Goal: Navigation & Orientation: Find specific page/section

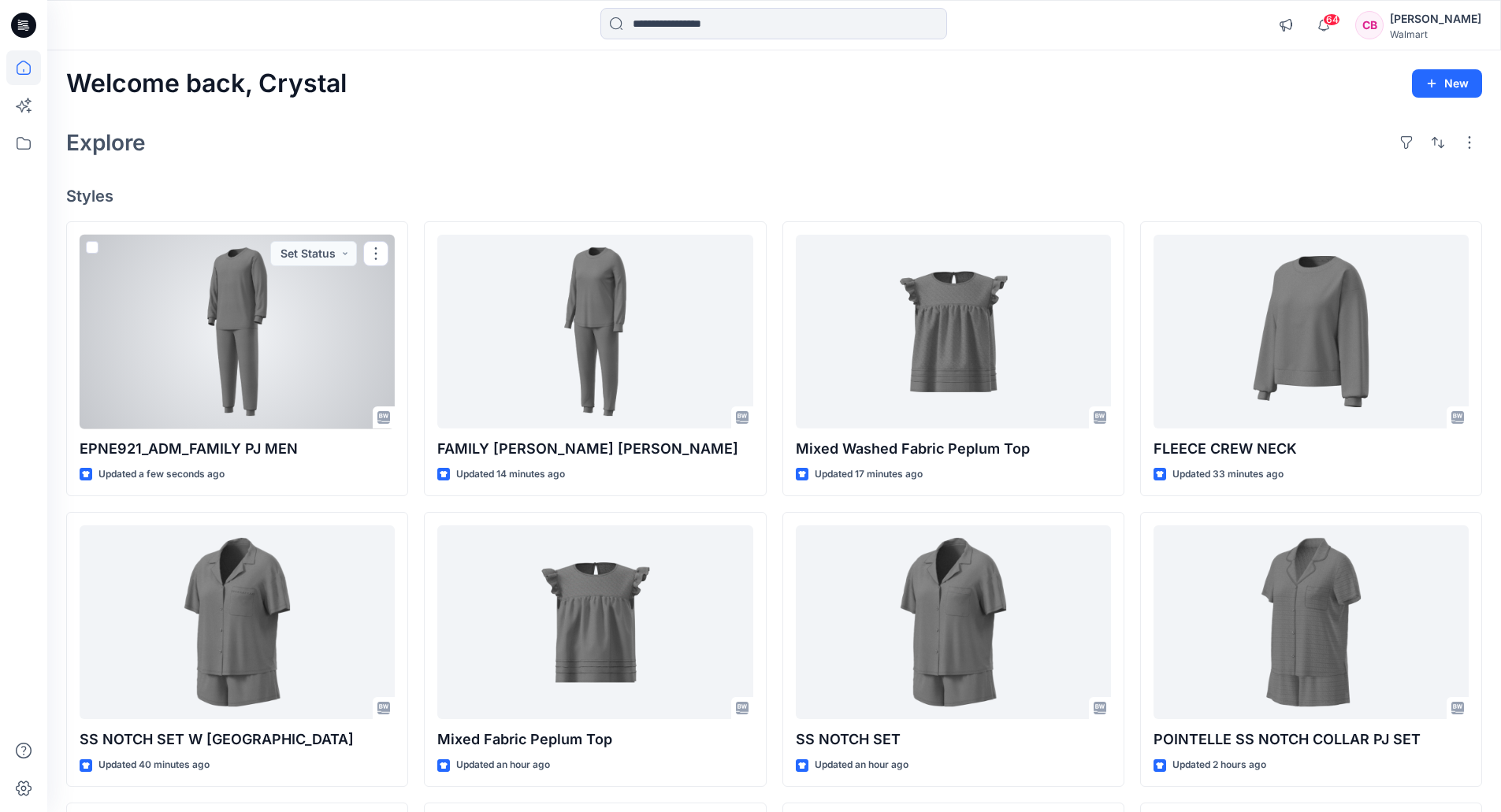
click at [165, 303] on div at bounding box center [237, 332] width 315 height 195
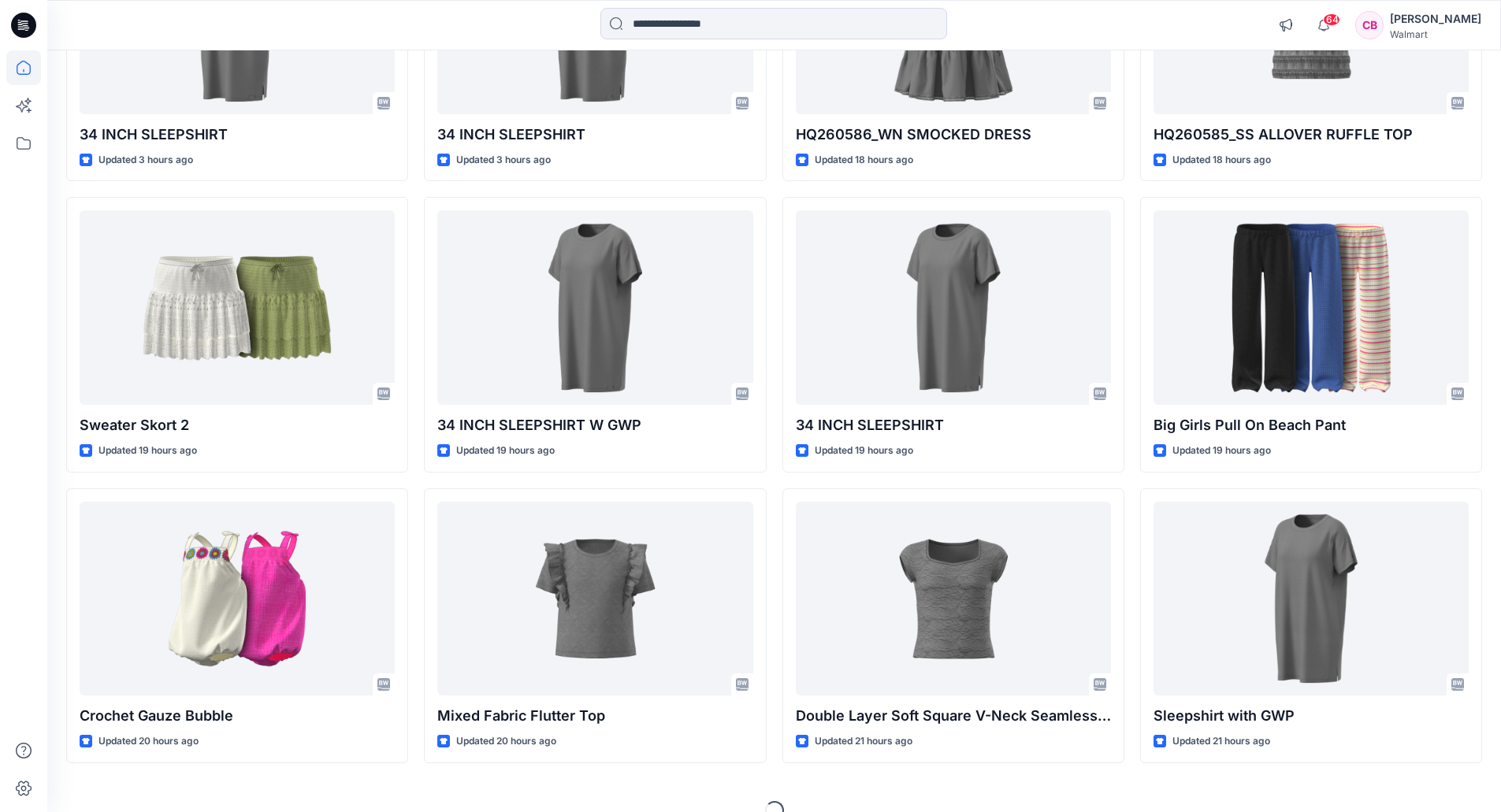
scroll to position [1207, 0]
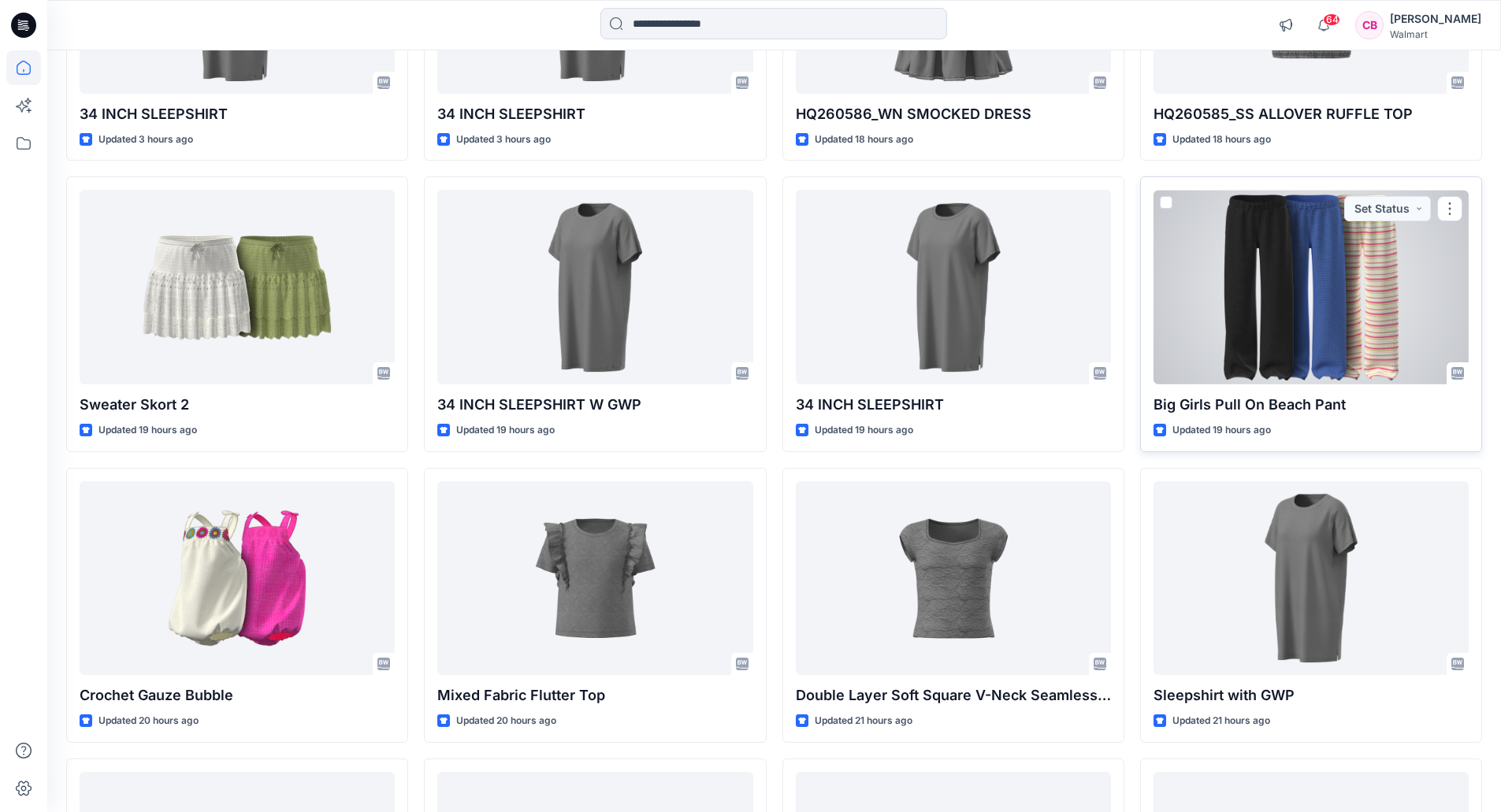
click at [1276, 291] on div at bounding box center [1310, 287] width 315 height 195
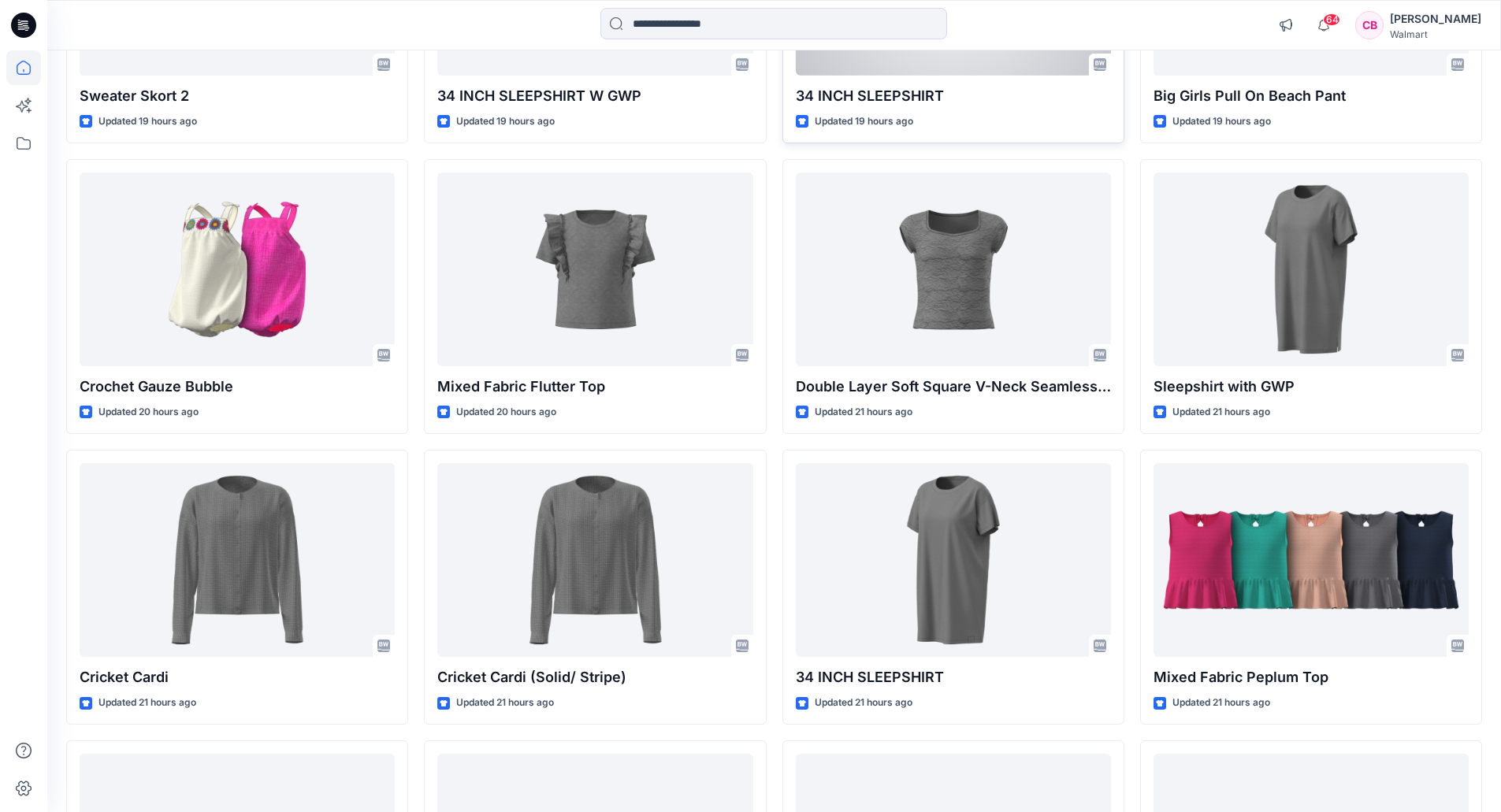
scroll to position [1522, 0]
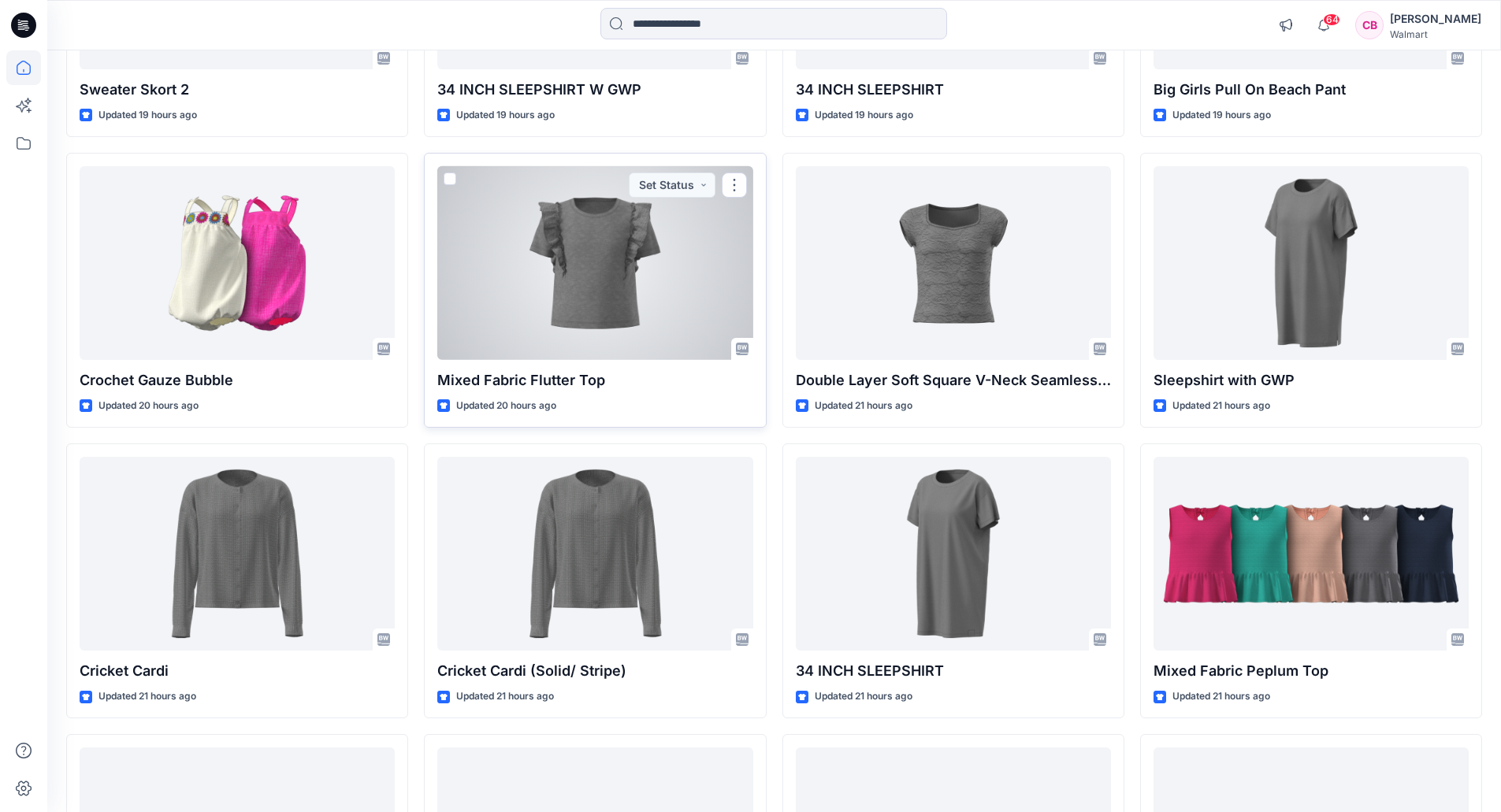
click at [699, 242] on div at bounding box center [595, 264] width 315 height 195
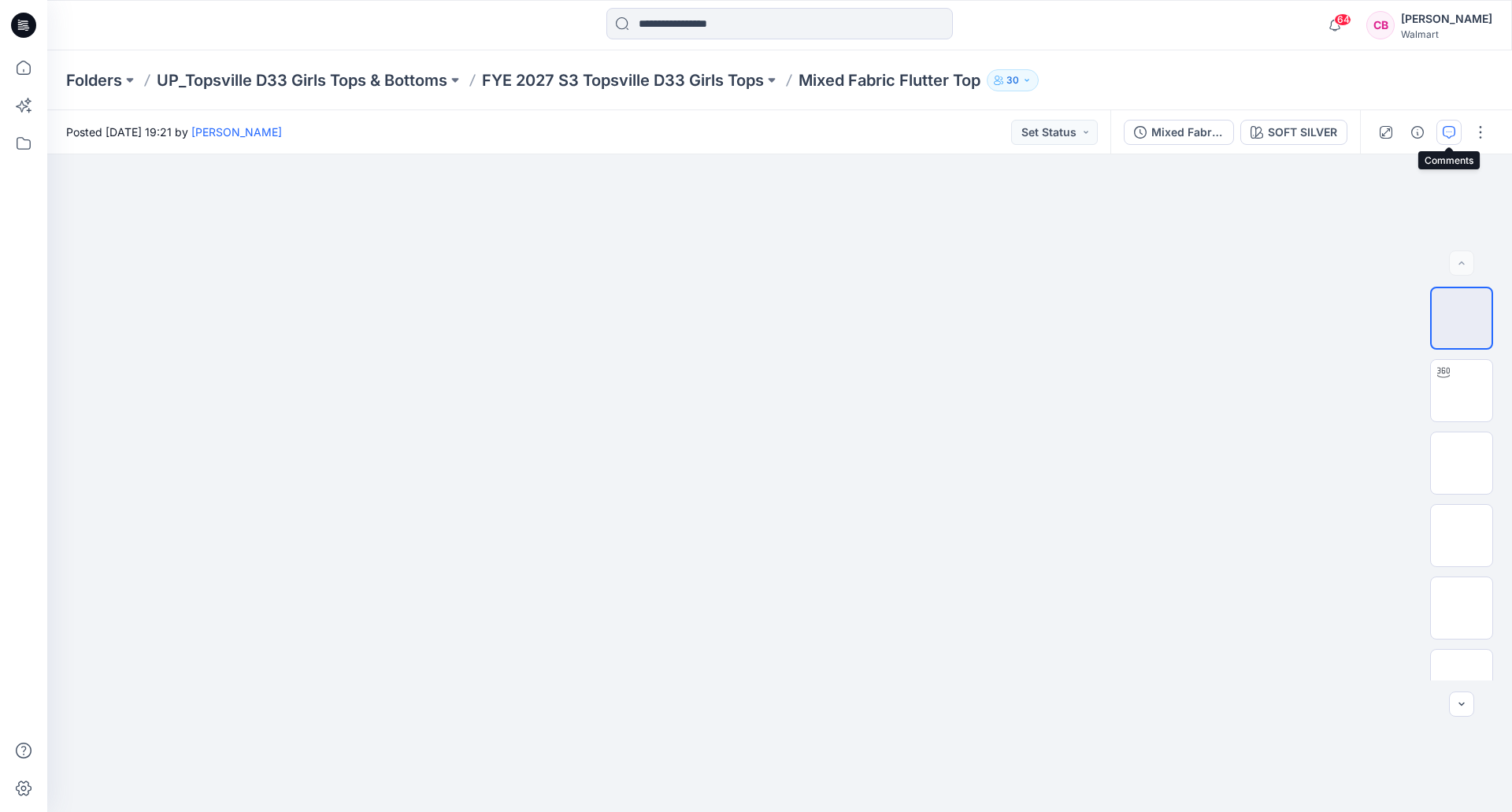
click at [1456, 128] on button "button" at bounding box center [1449, 132] width 25 height 25
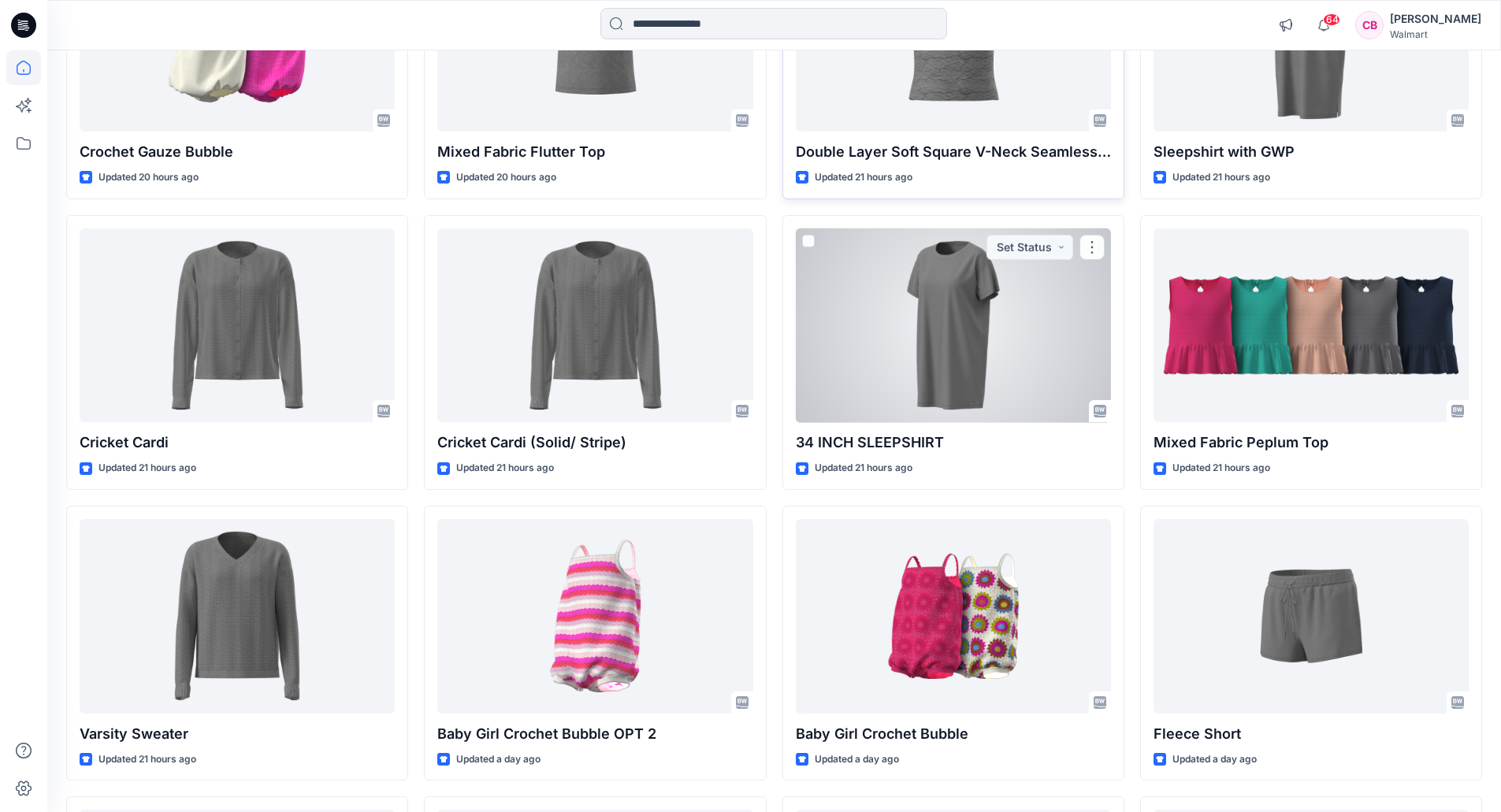
scroll to position [1837, 0]
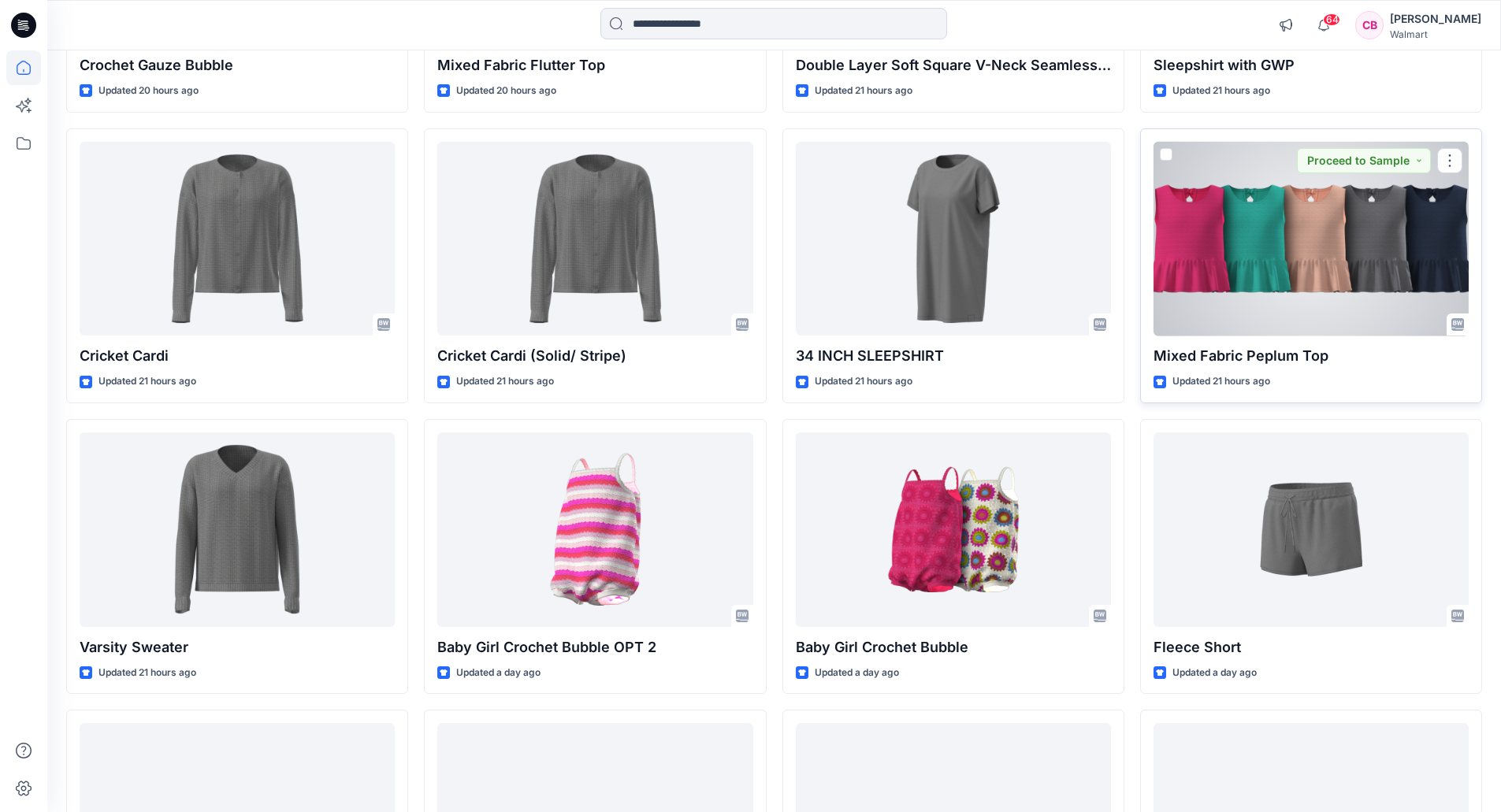
click at [1243, 287] on div at bounding box center [1310, 240] width 315 height 195
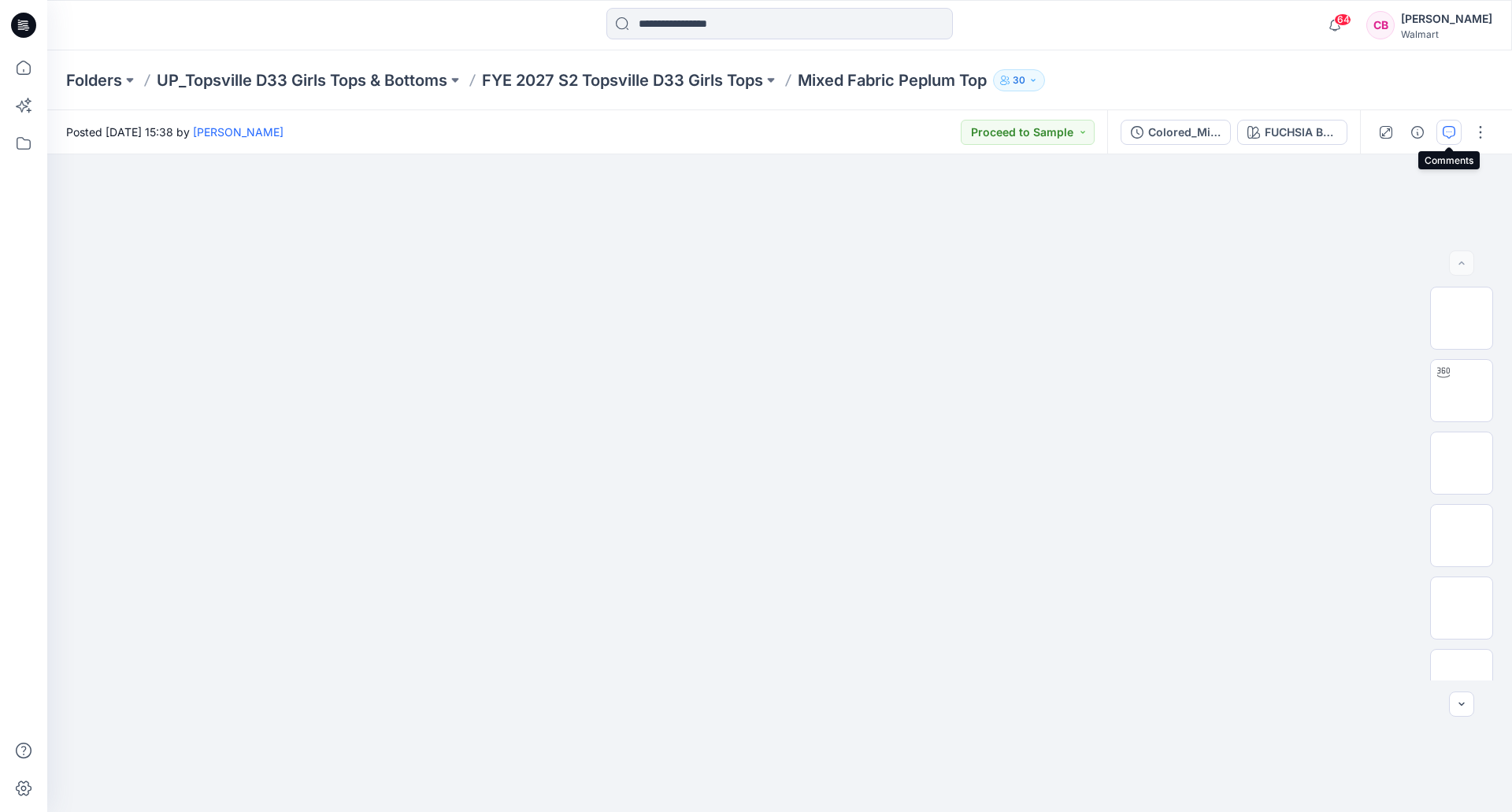
click at [1445, 130] on icon "button" at bounding box center [1449, 132] width 13 height 13
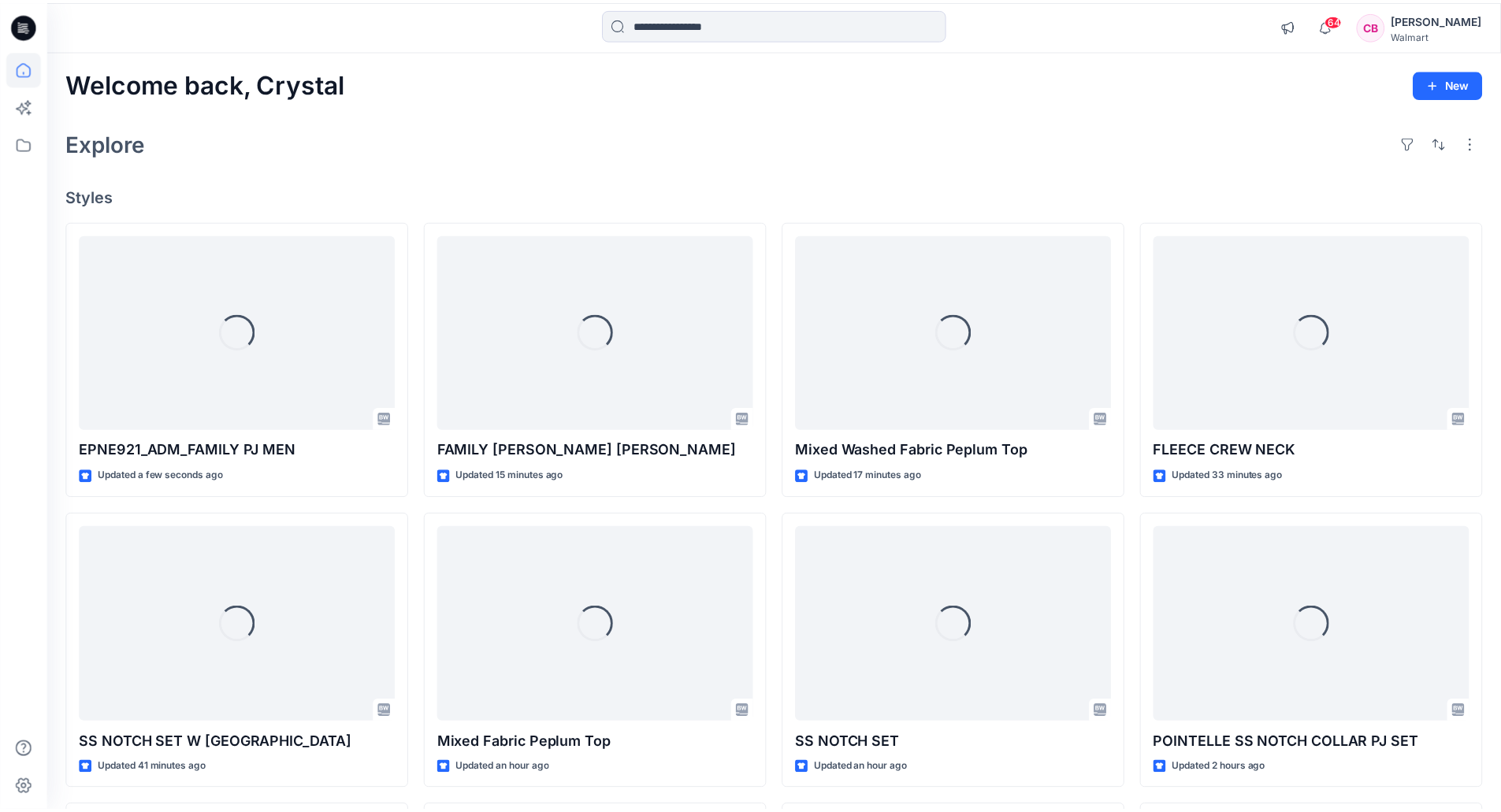
scroll to position [1837, 0]
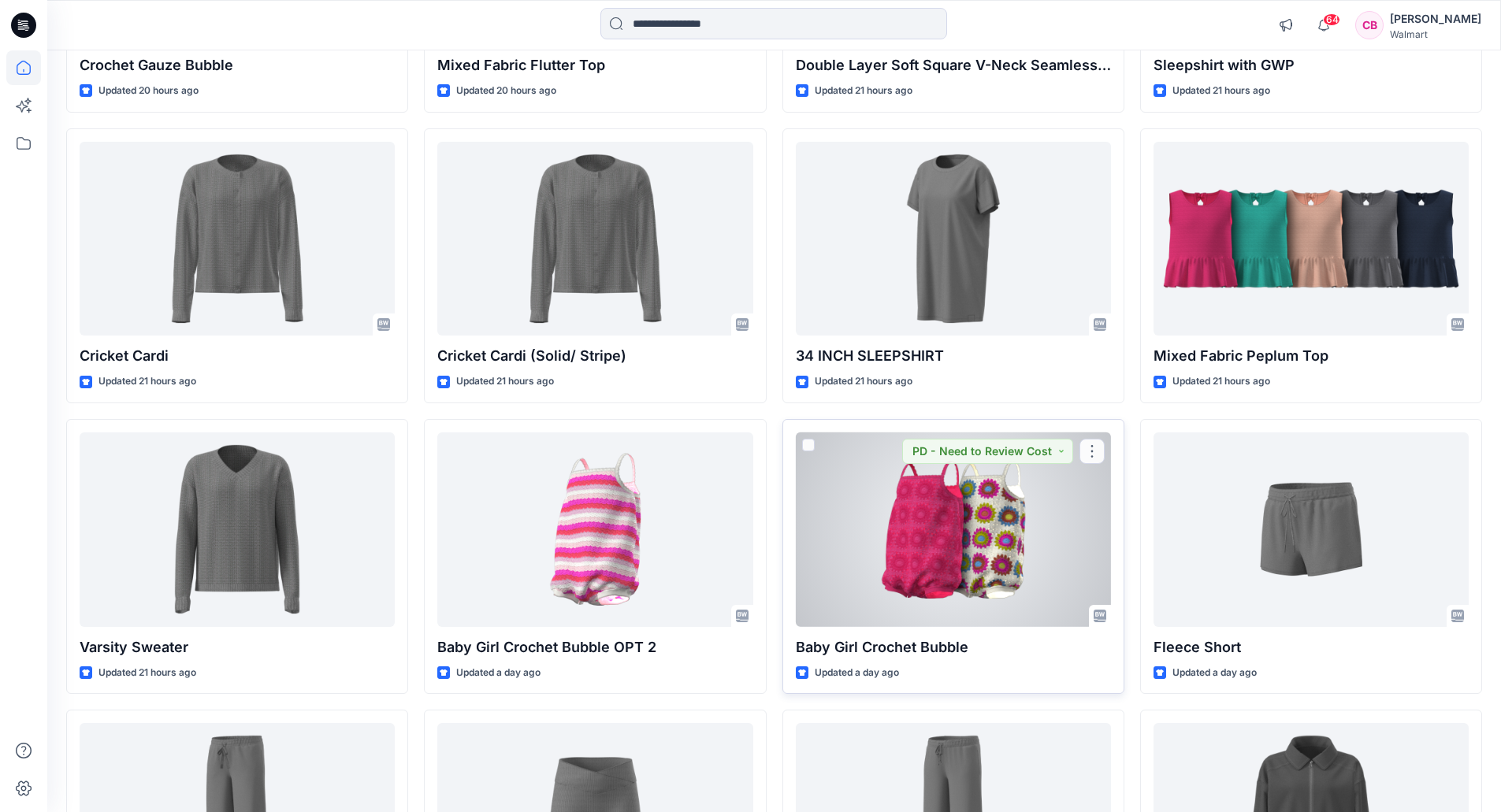
click at [978, 537] on div at bounding box center [953, 529] width 315 height 195
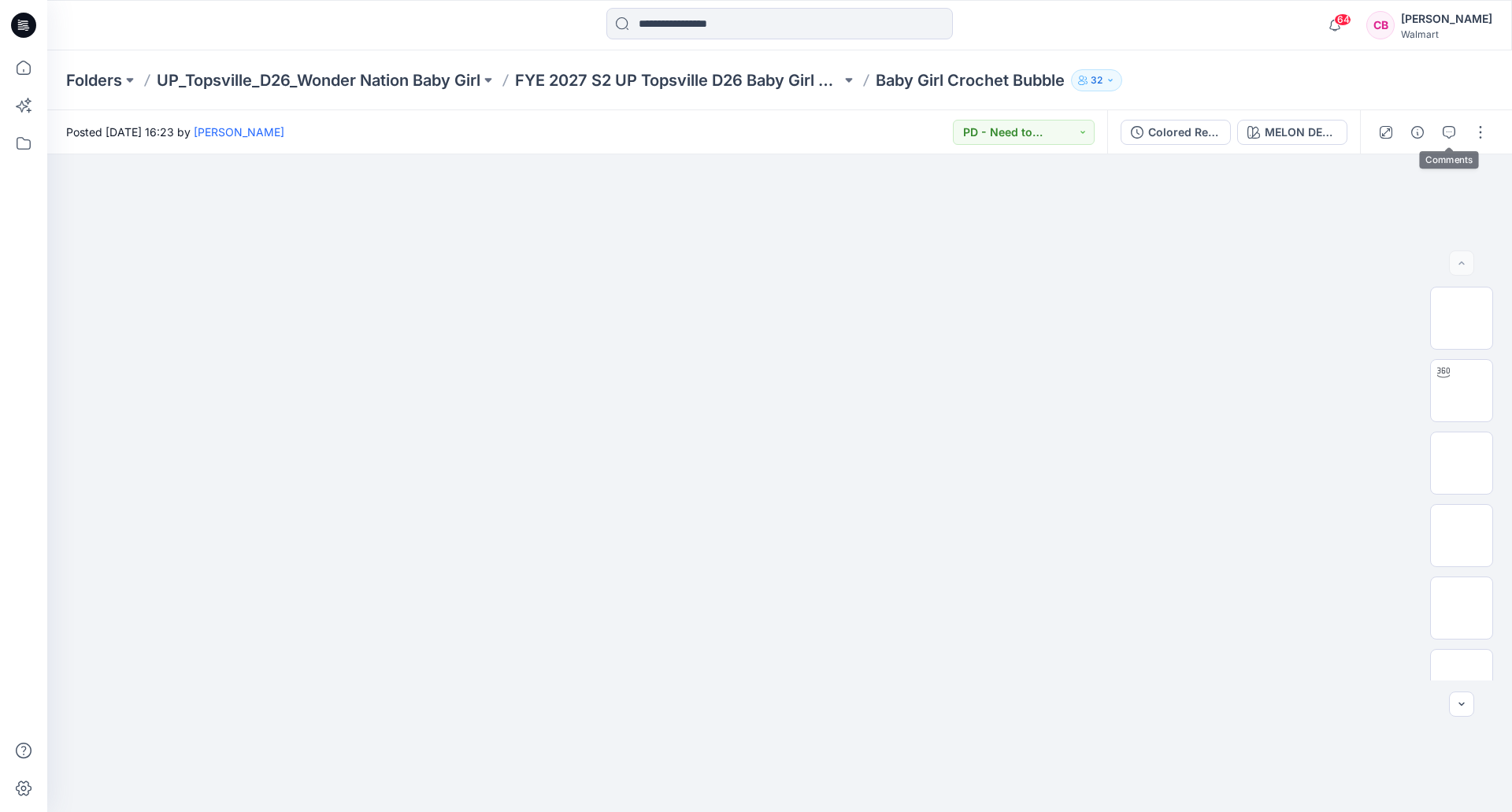
click at [1461, 132] on div at bounding box center [1432, 131] width 146 height 44
click at [1449, 135] on icon "button" at bounding box center [1449, 132] width 13 height 13
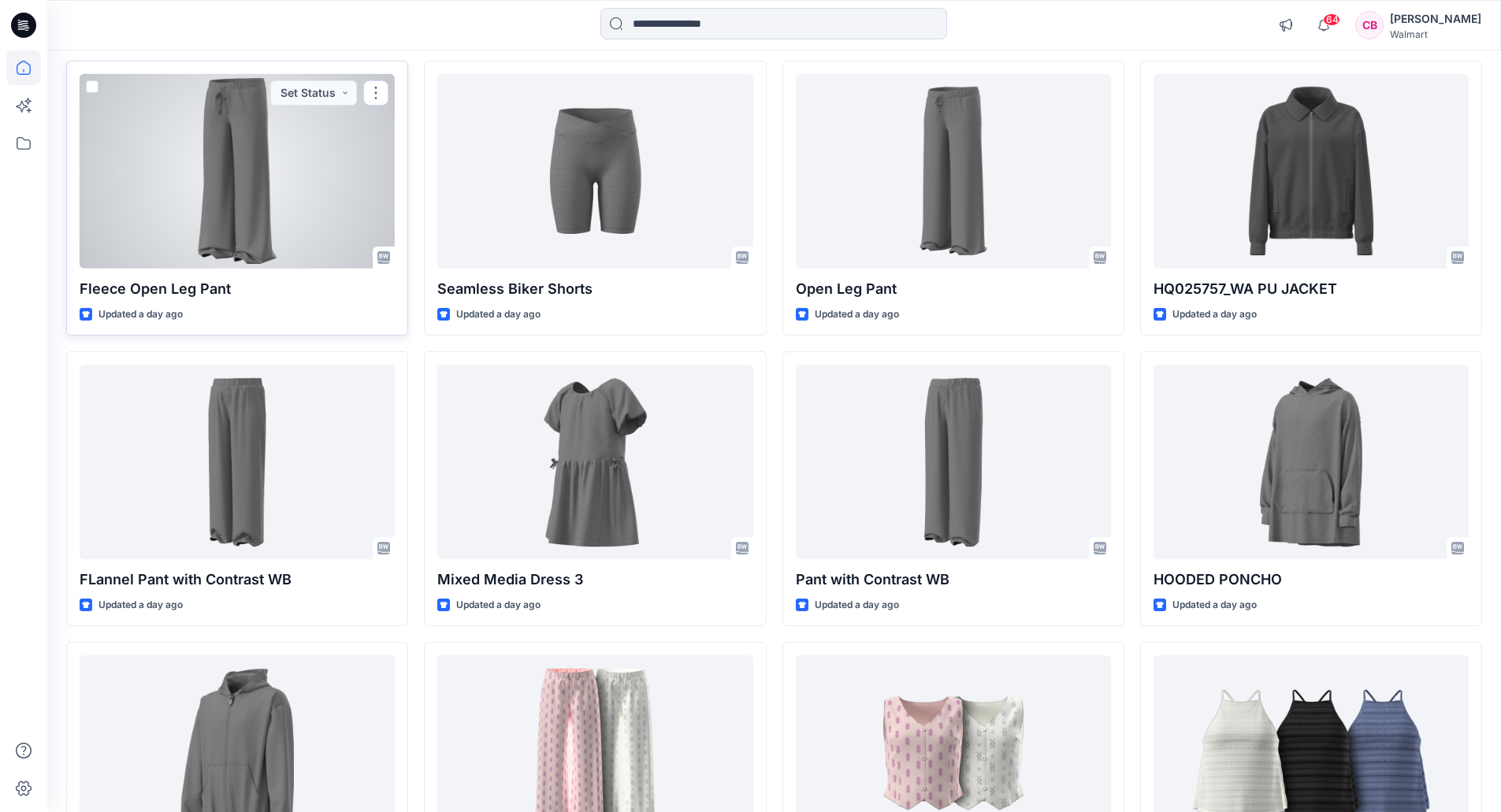
scroll to position [2558, 0]
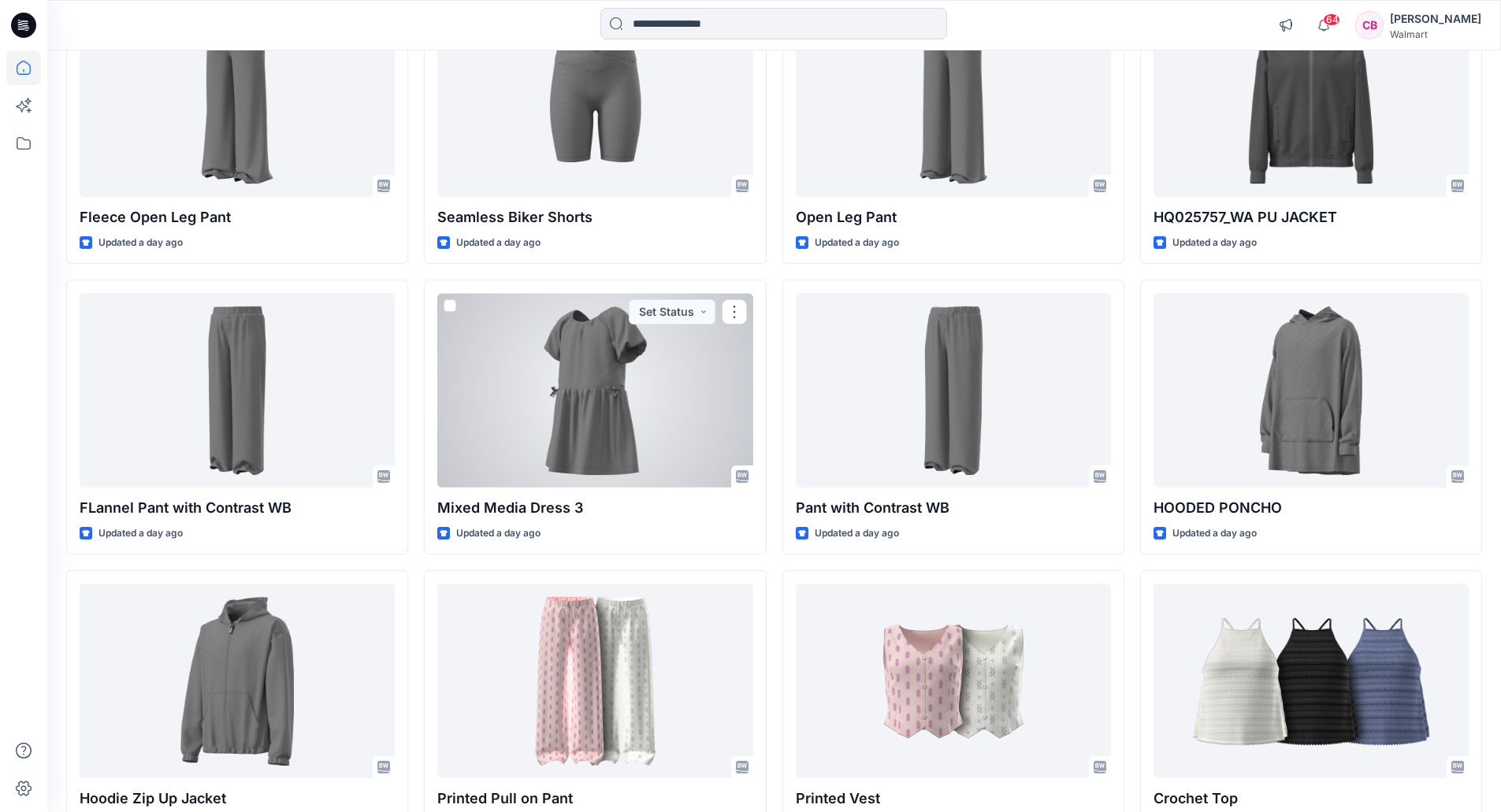
click at [642, 409] on div at bounding box center [595, 391] width 315 height 195
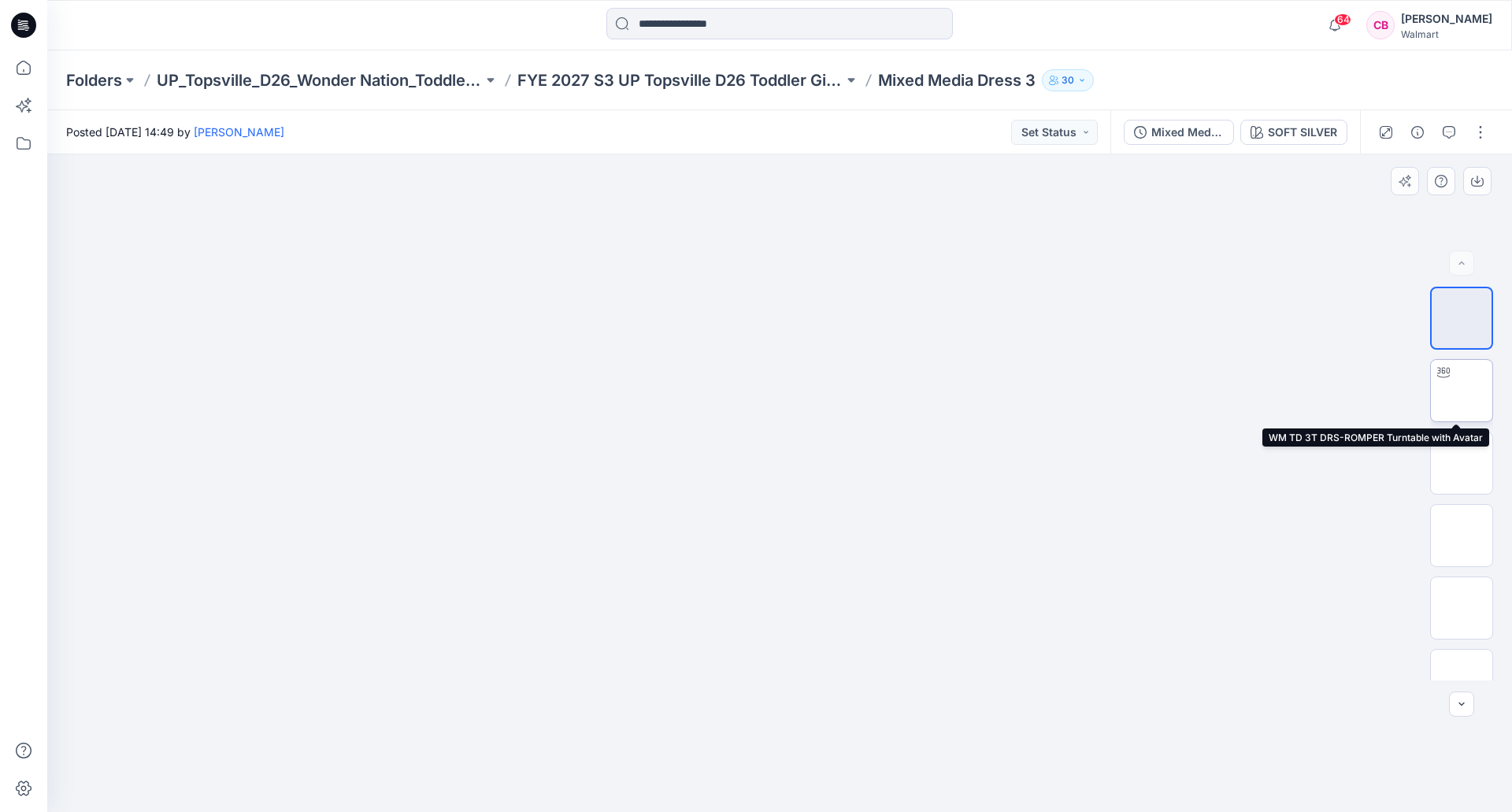
click at [1461, 391] on img at bounding box center [1461, 391] width 0 height 0
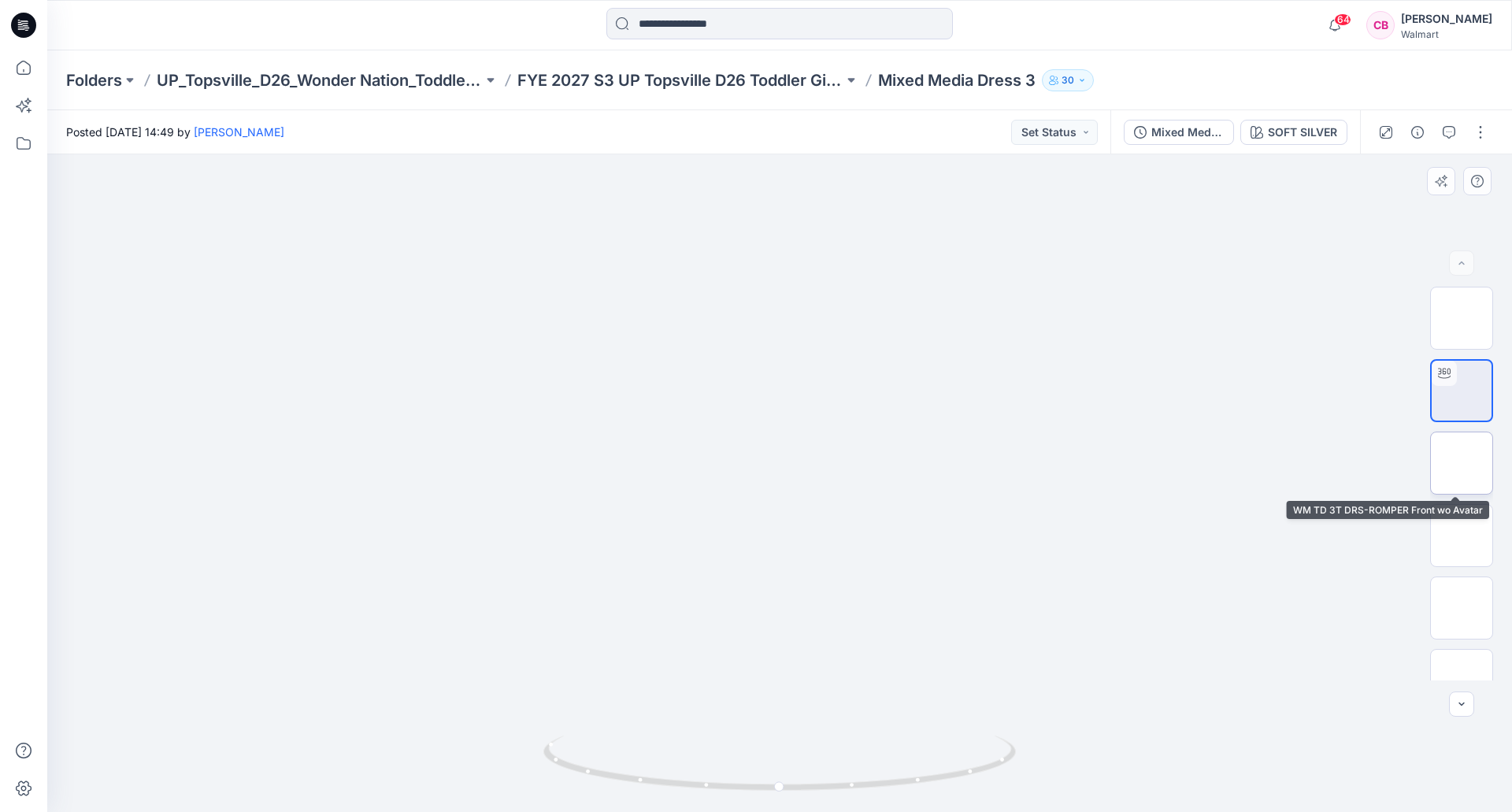
click at [1461, 463] on img at bounding box center [1461, 463] width 0 height 0
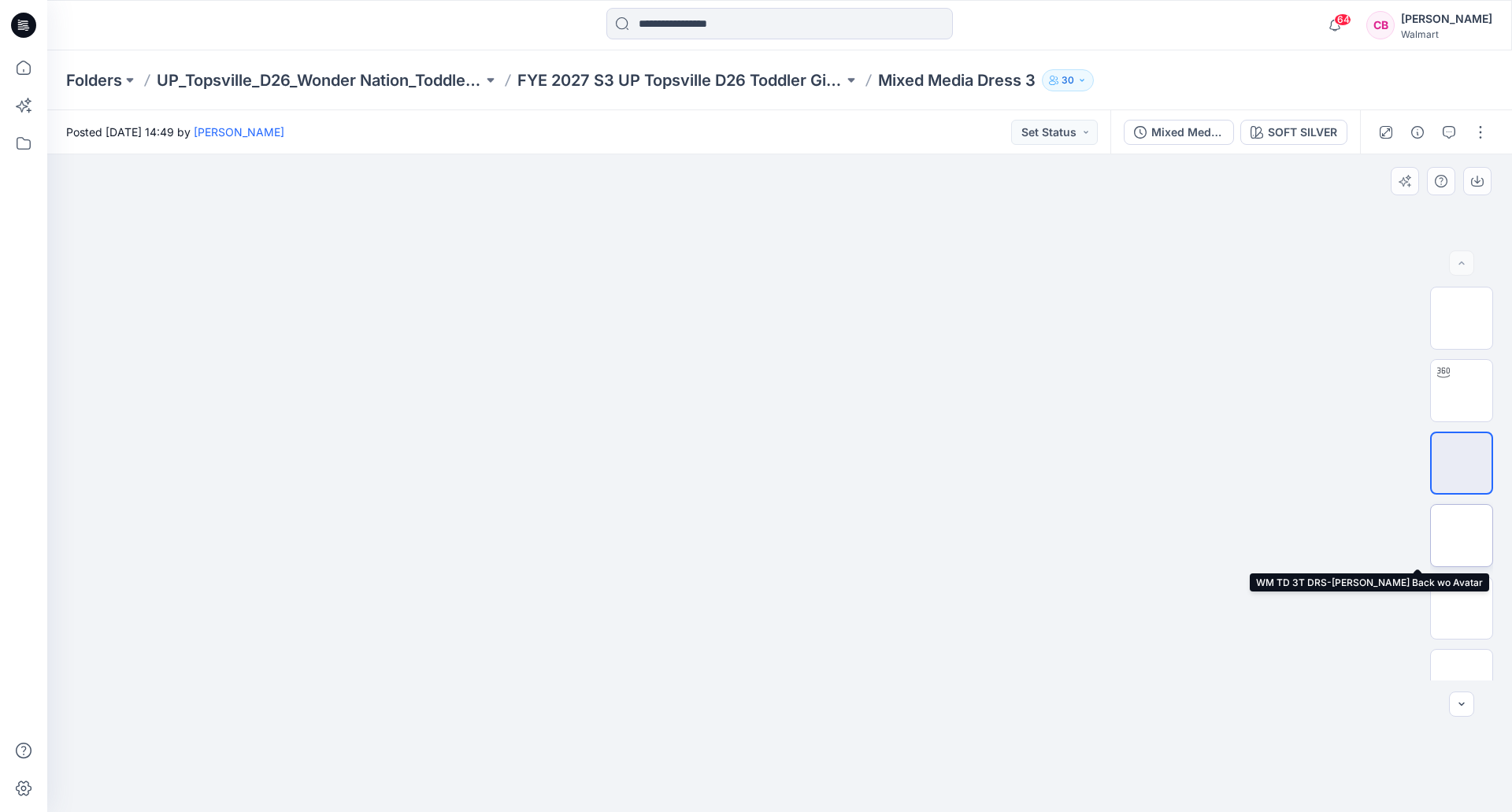
click at [1461, 536] on img at bounding box center [1461, 536] width 0 height 0
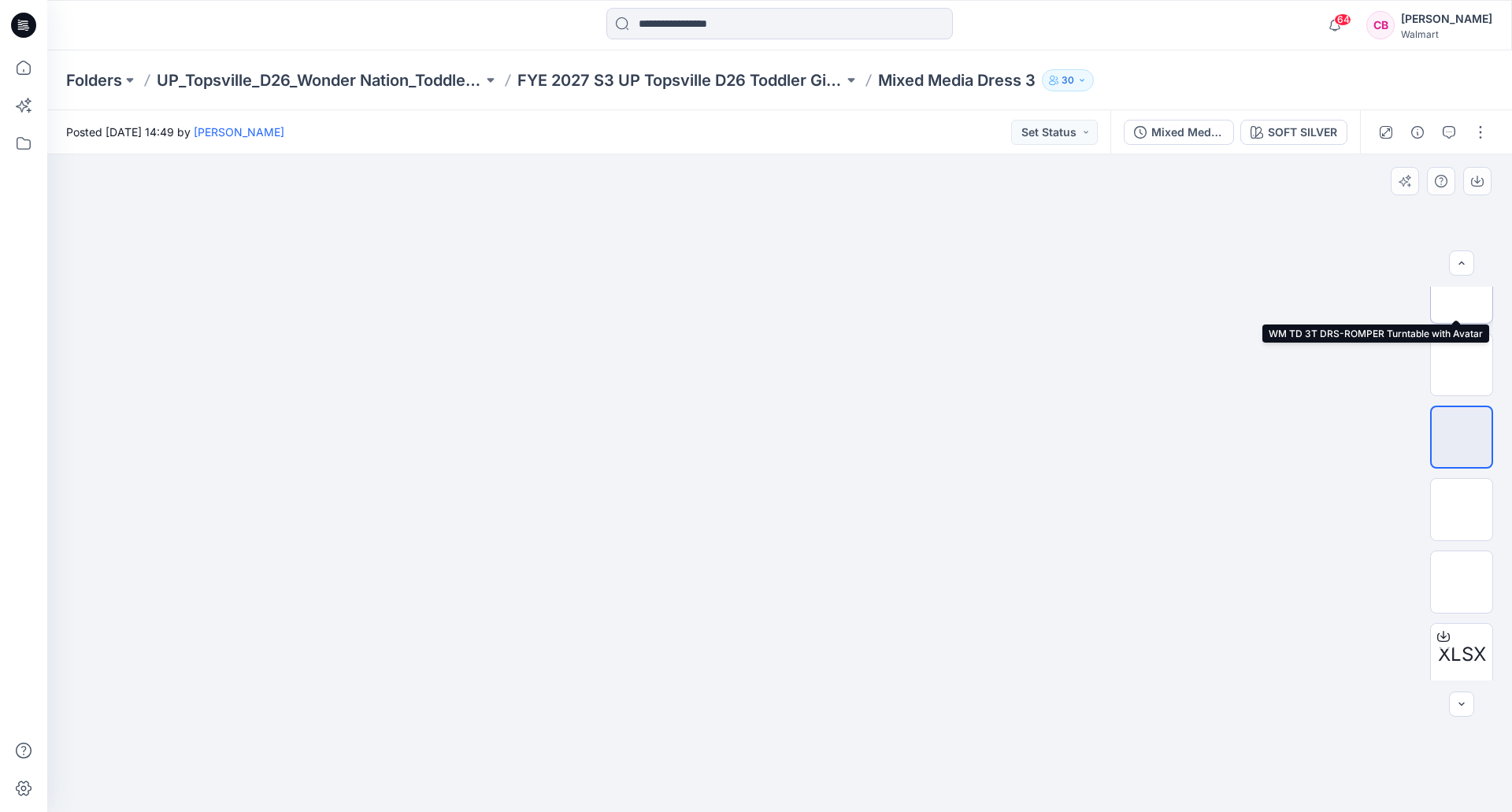
scroll to position [104, 0]
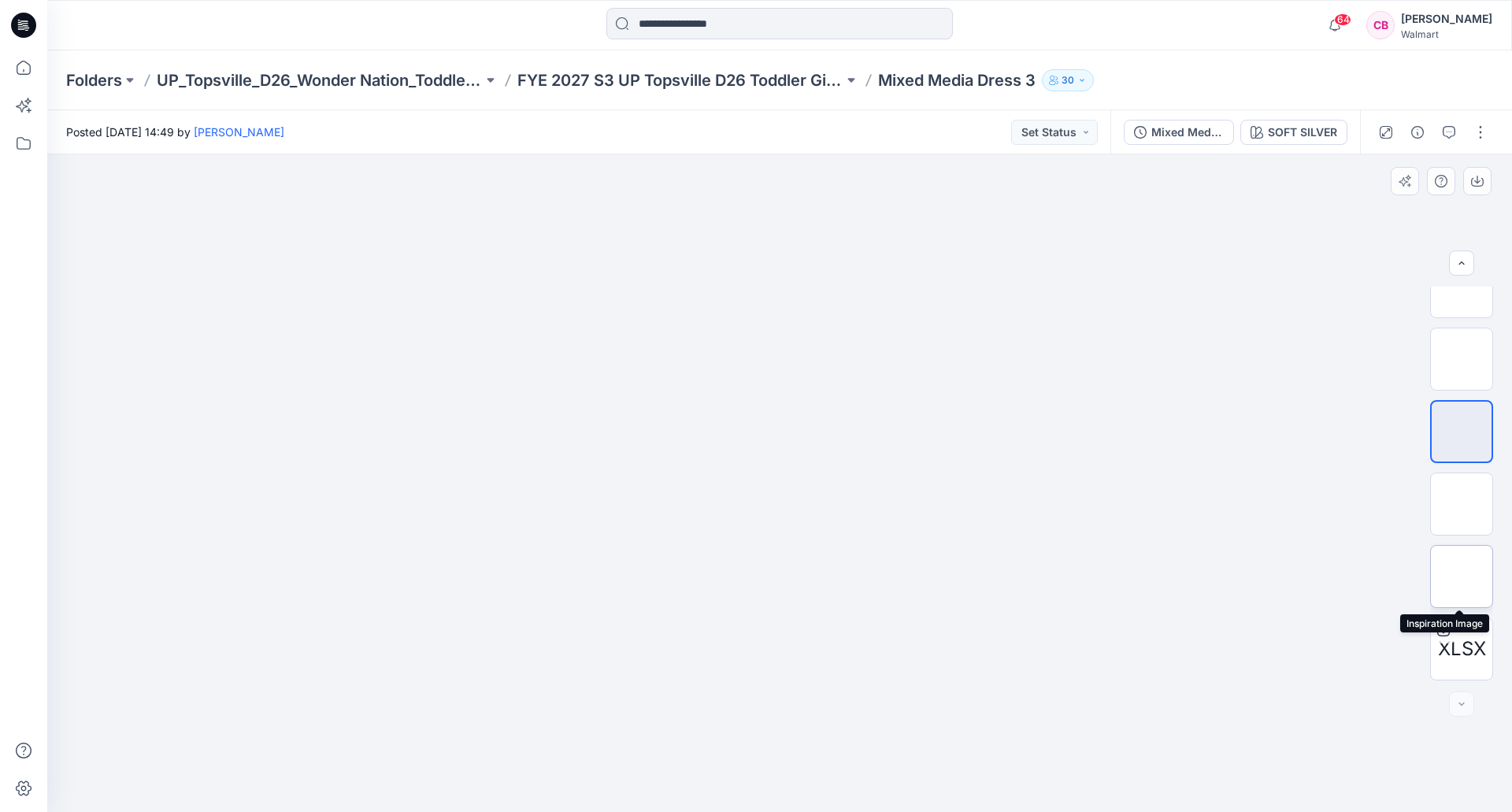
click at [1461, 577] on img at bounding box center [1461, 577] width 0 height 0
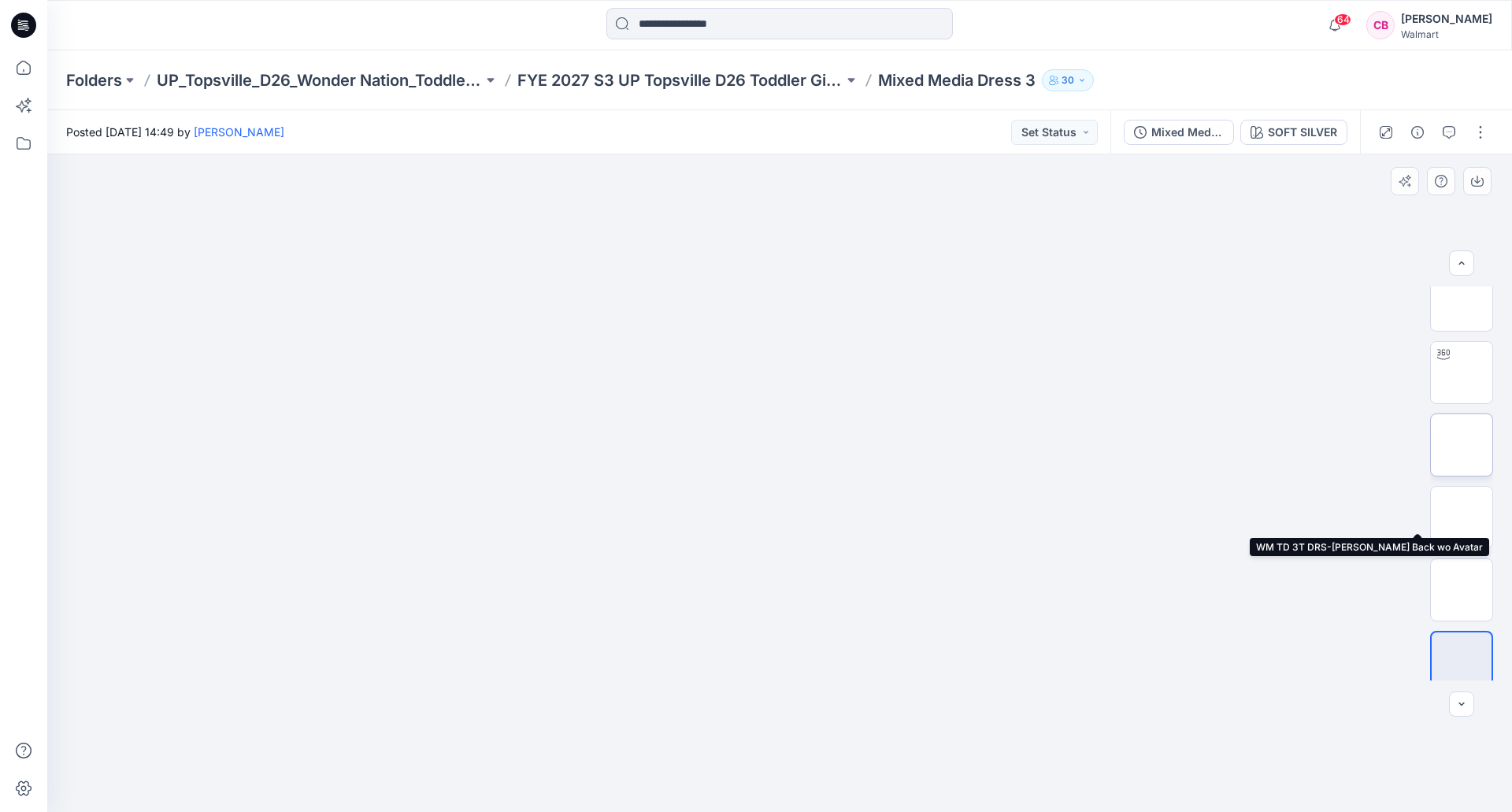
scroll to position [0, 0]
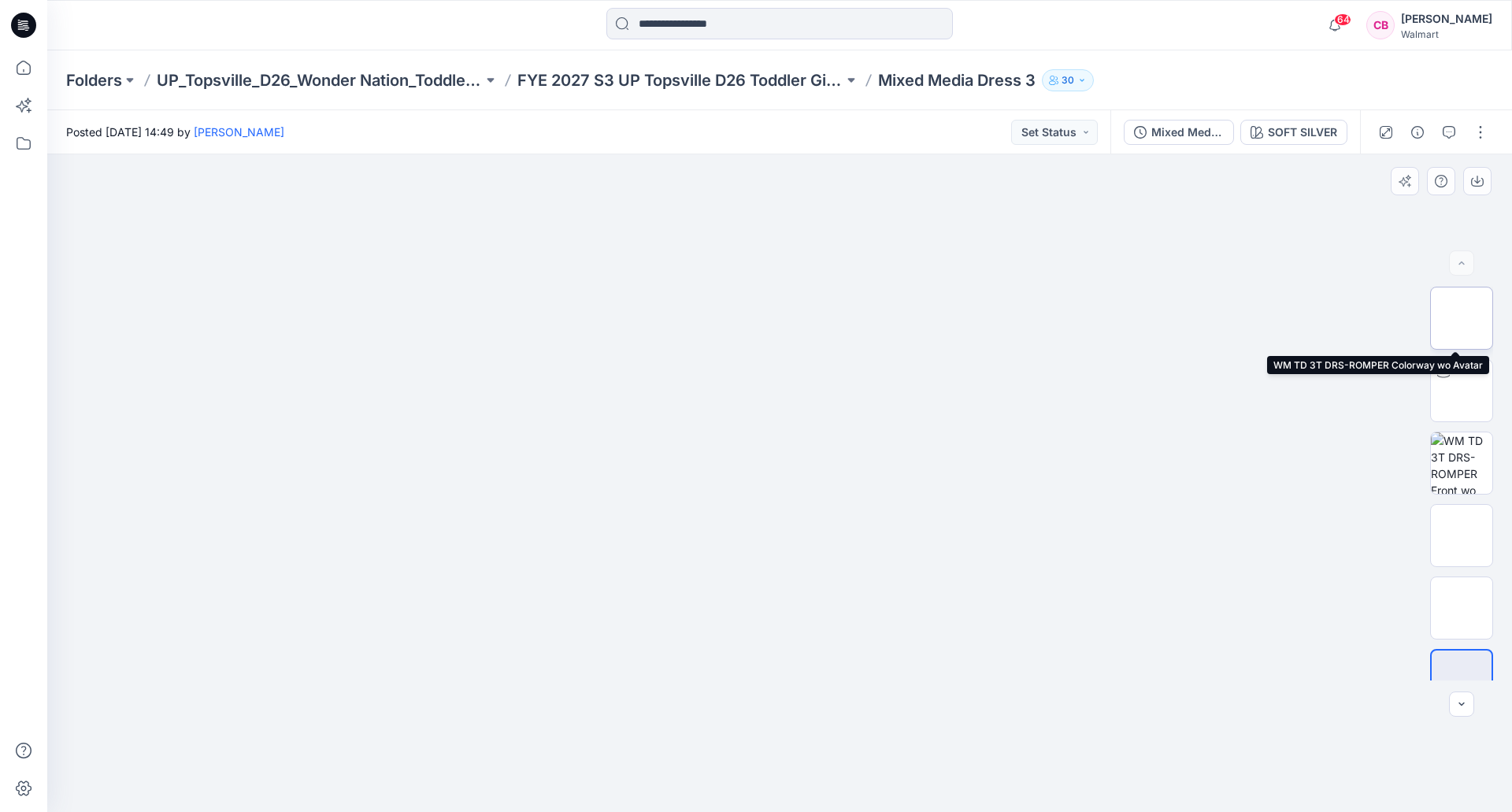
click at [1461, 318] on img at bounding box center [1461, 318] width 0 height 0
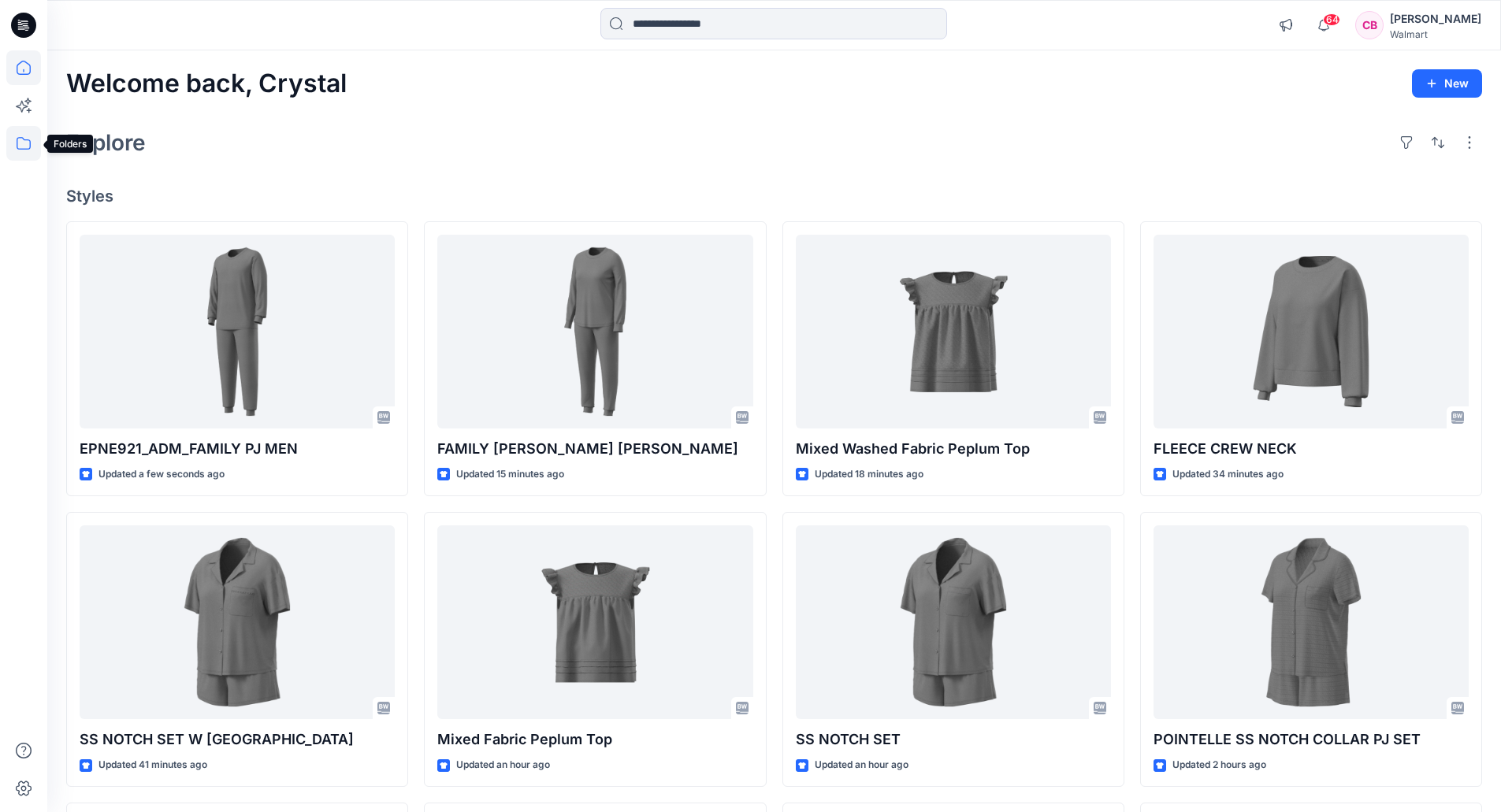
click at [23, 146] on icon at bounding box center [23, 143] width 35 height 35
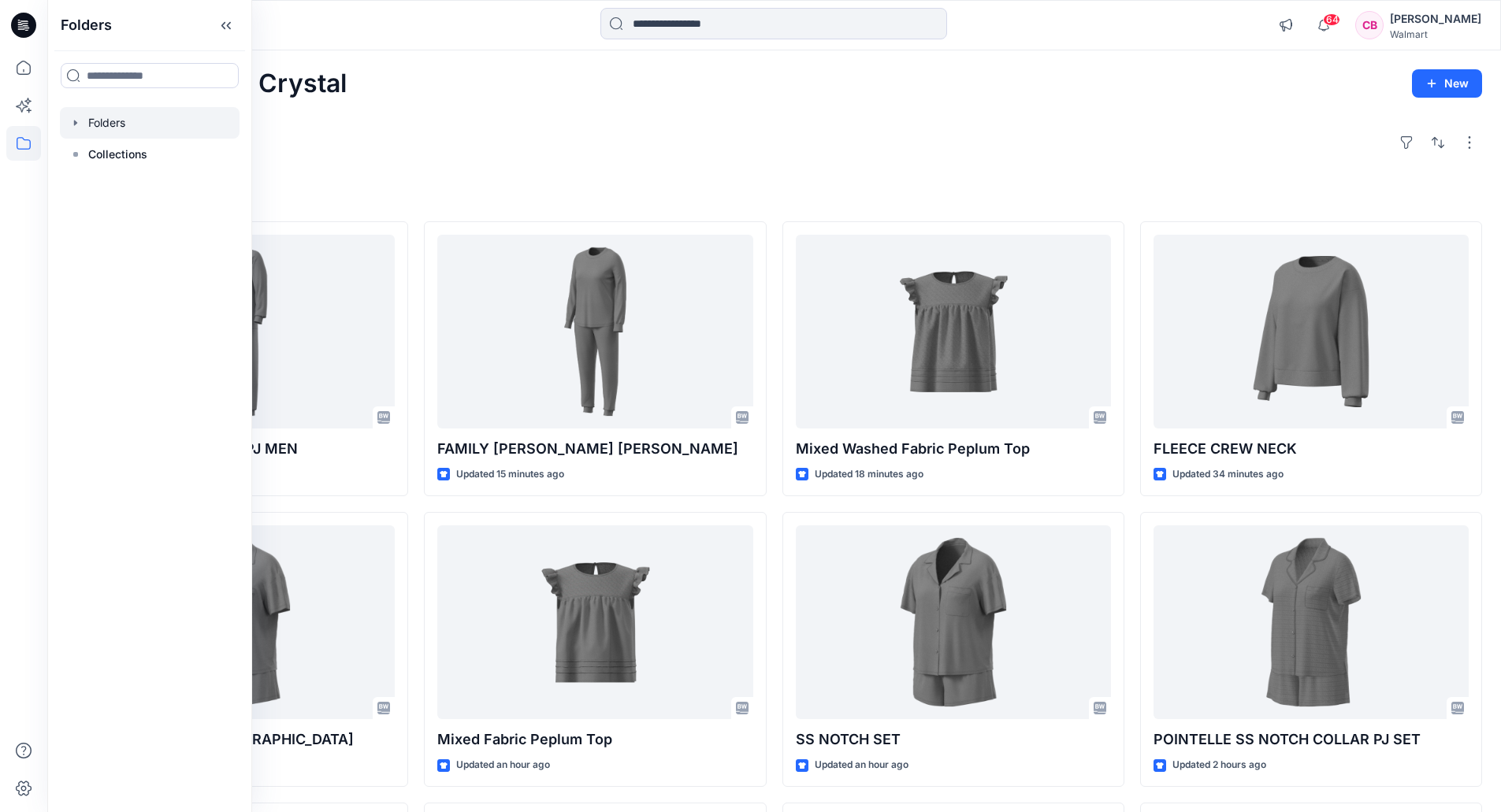
click at [107, 127] on div at bounding box center [149, 123] width 180 height 31
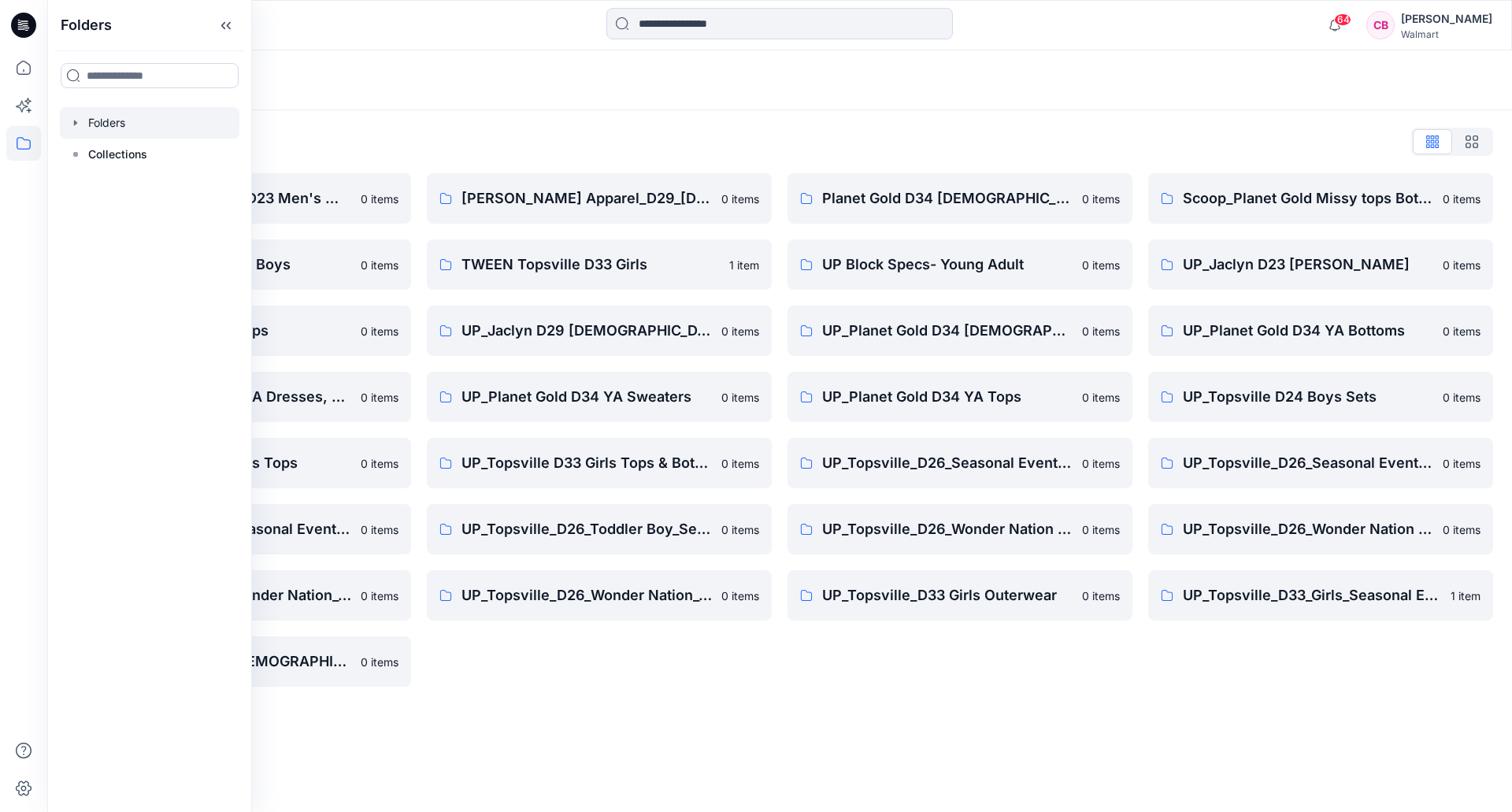
click at [532, 98] on div "Folders" at bounding box center [780, 80] width 1465 height 60
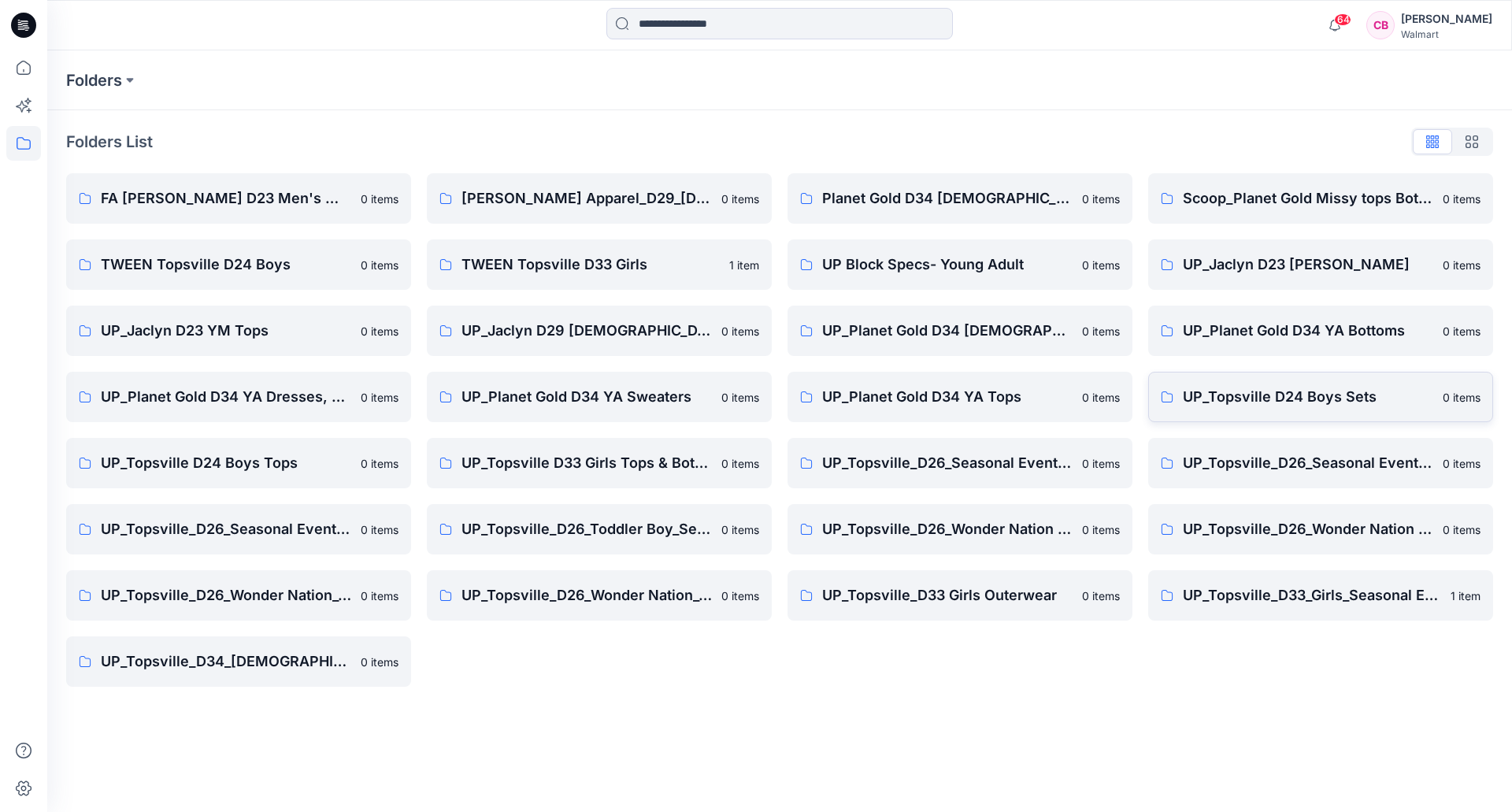
click at [1304, 394] on p "UP_Topsville D24 Boys Sets" at bounding box center [1308, 396] width 250 height 22
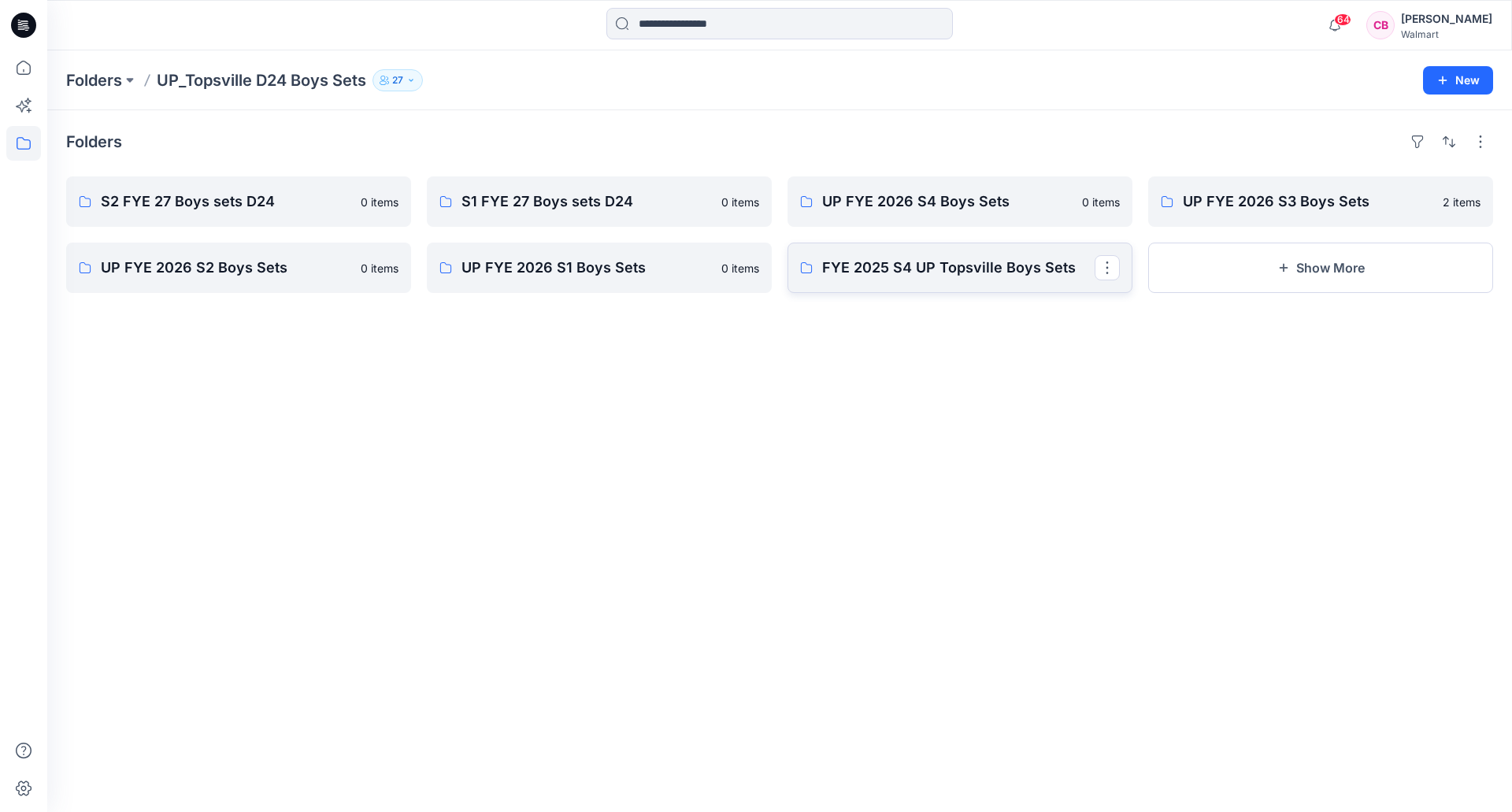
click at [957, 274] on p "FYE 2025 S4 UP Topsville Boys Sets" at bounding box center [958, 267] width 273 height 22
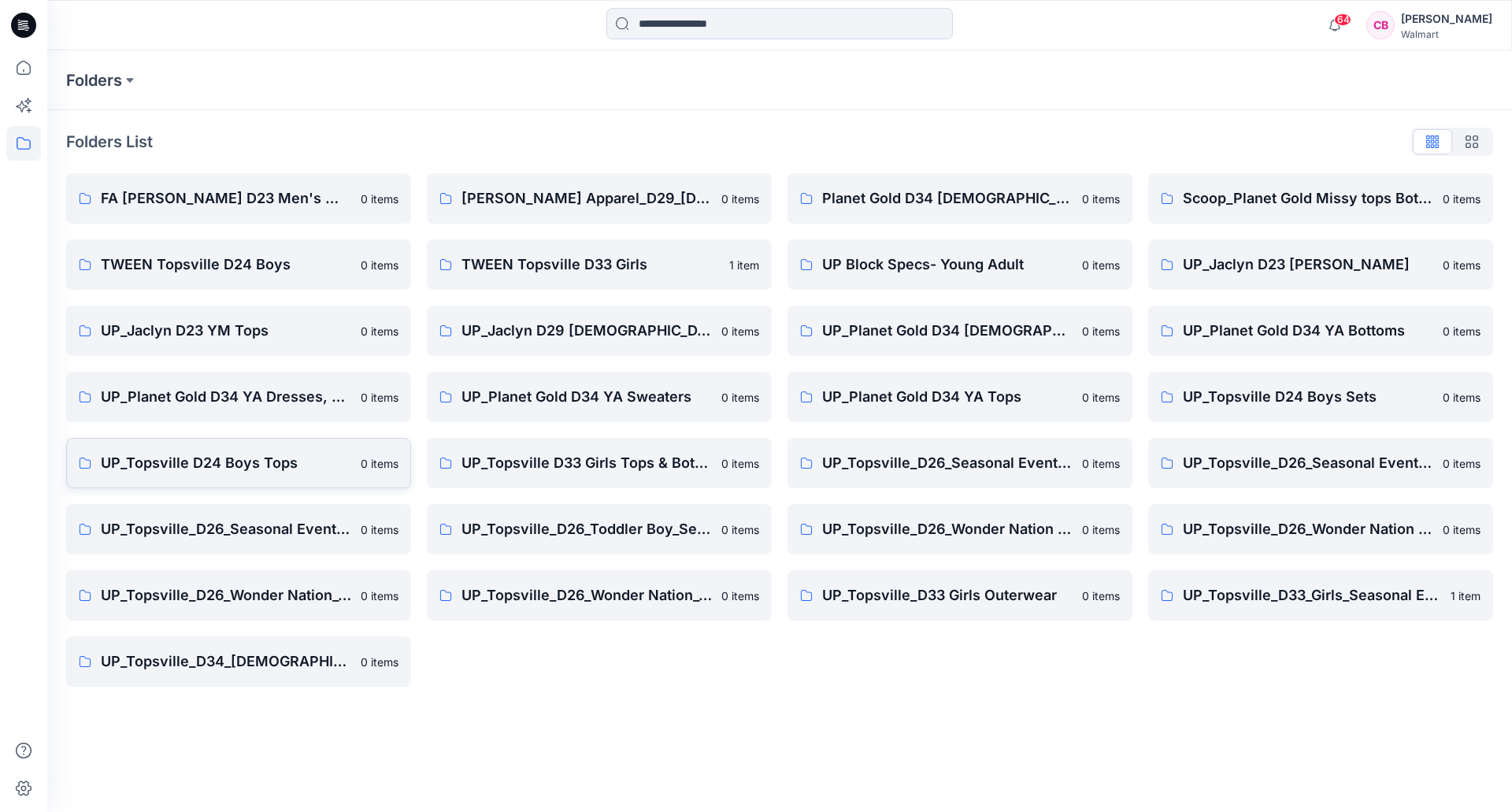
click at [142, 462] on p "UP_Topsville D24 Boys Tops" at bounding box center [226, 462] width 250 height 22
click at [545, 461] on p "UP_Topsville D33 Girls Tops & Bottoms" at bounding box center [587, 462] width 250 height 22
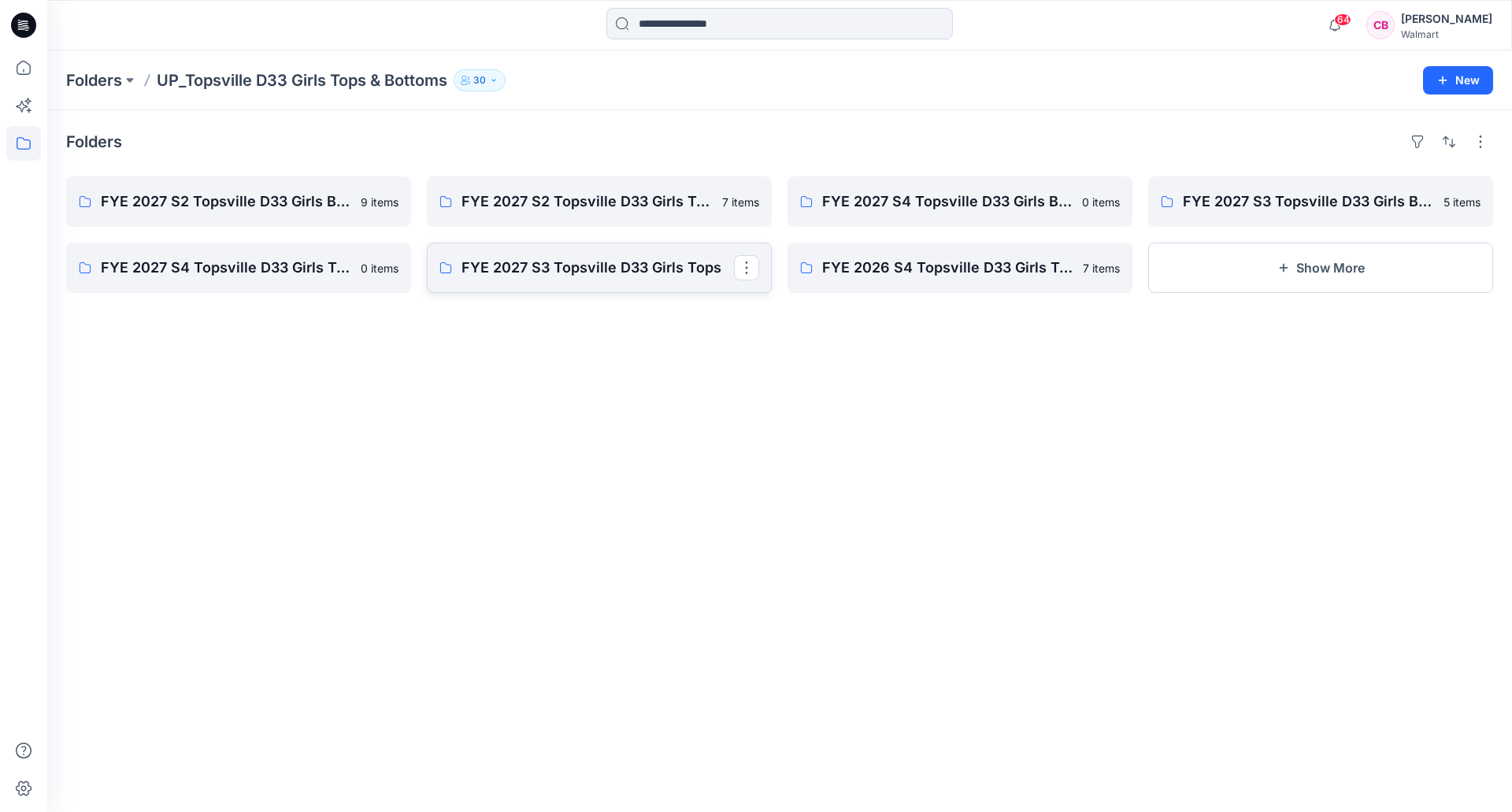
click at [548, 274] on p "FYE 2027 S3 Topsville D33 Girls Tops" at bounding box center [597, 267] width 273 height 22
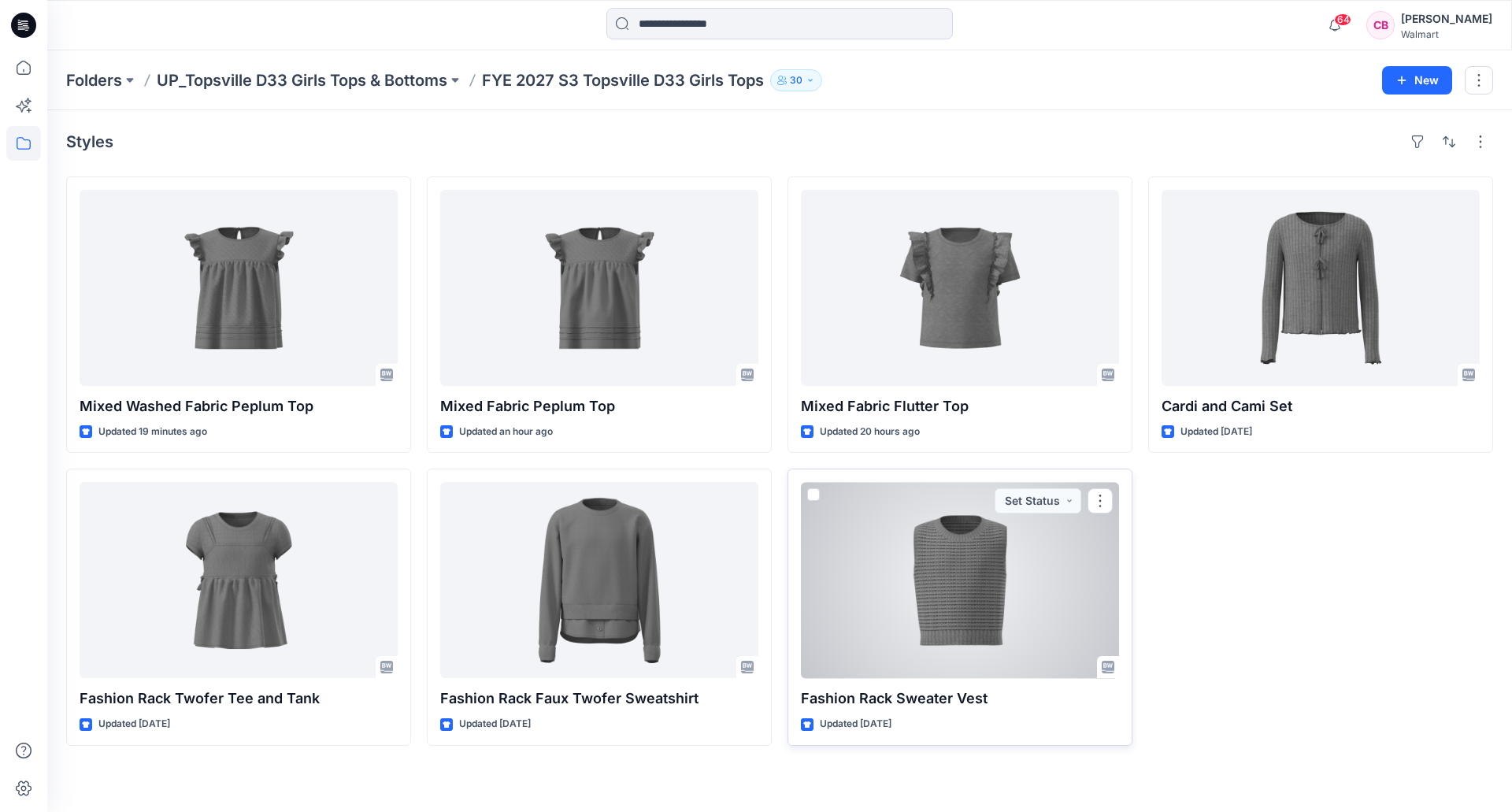
click at [1027, 598] on div at bounding box center [960, 579] width 318 height 196
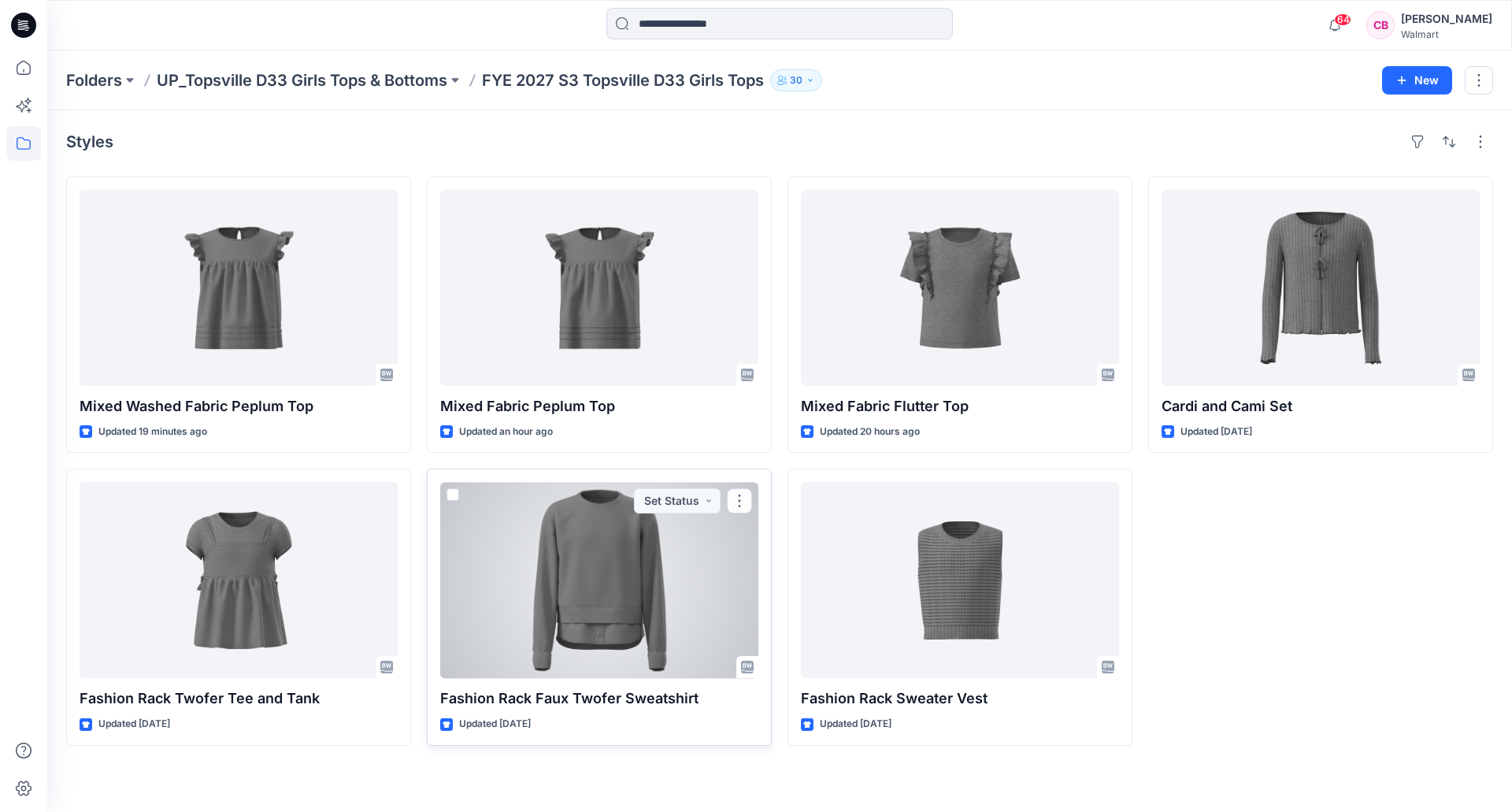
click at [531, 603] on div at bounding box center [599, 579] width 318 height 196
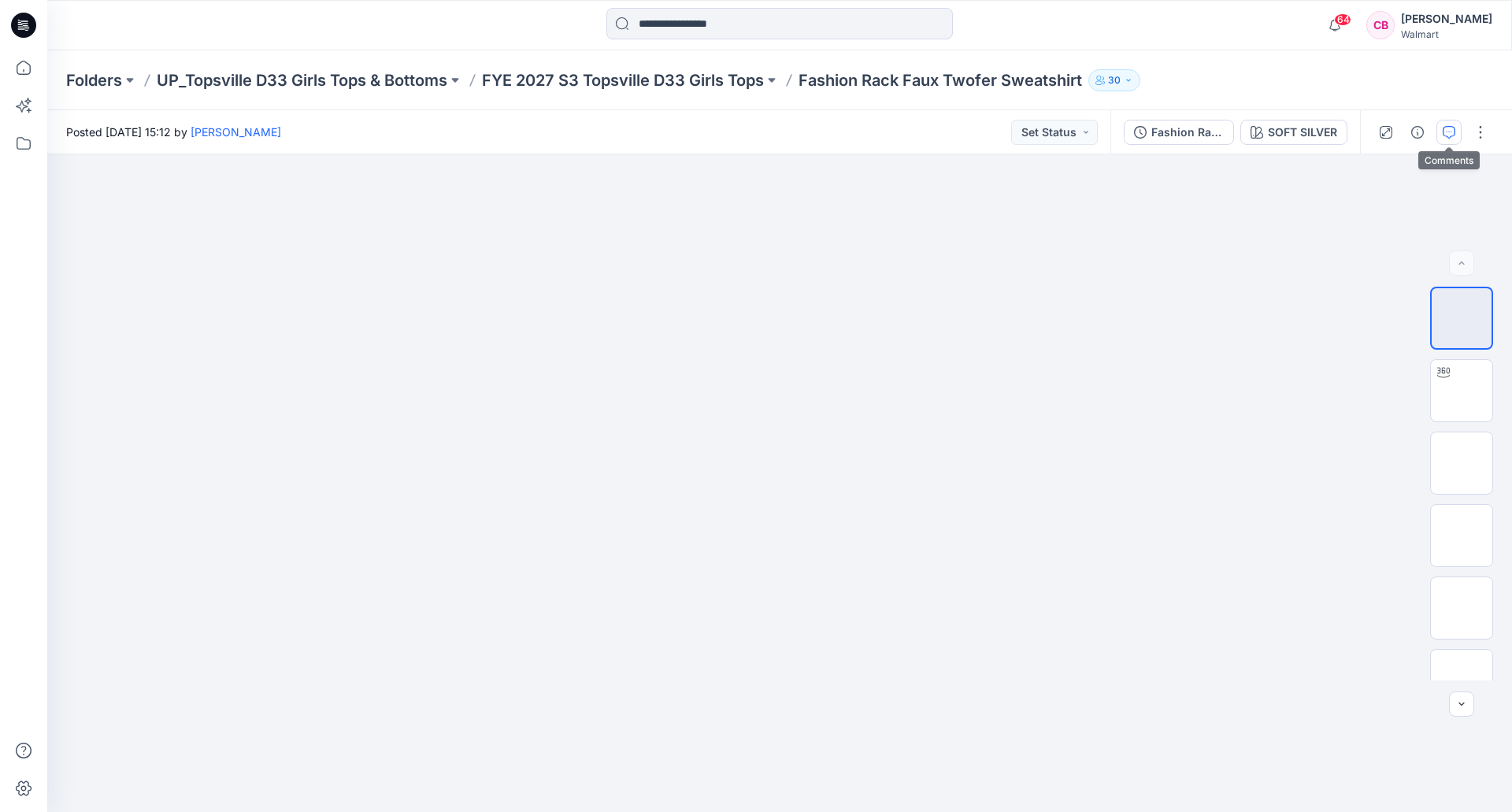
click at [1456, 134] on button "button" at bounding box center [1449, 132] width 25 height 25
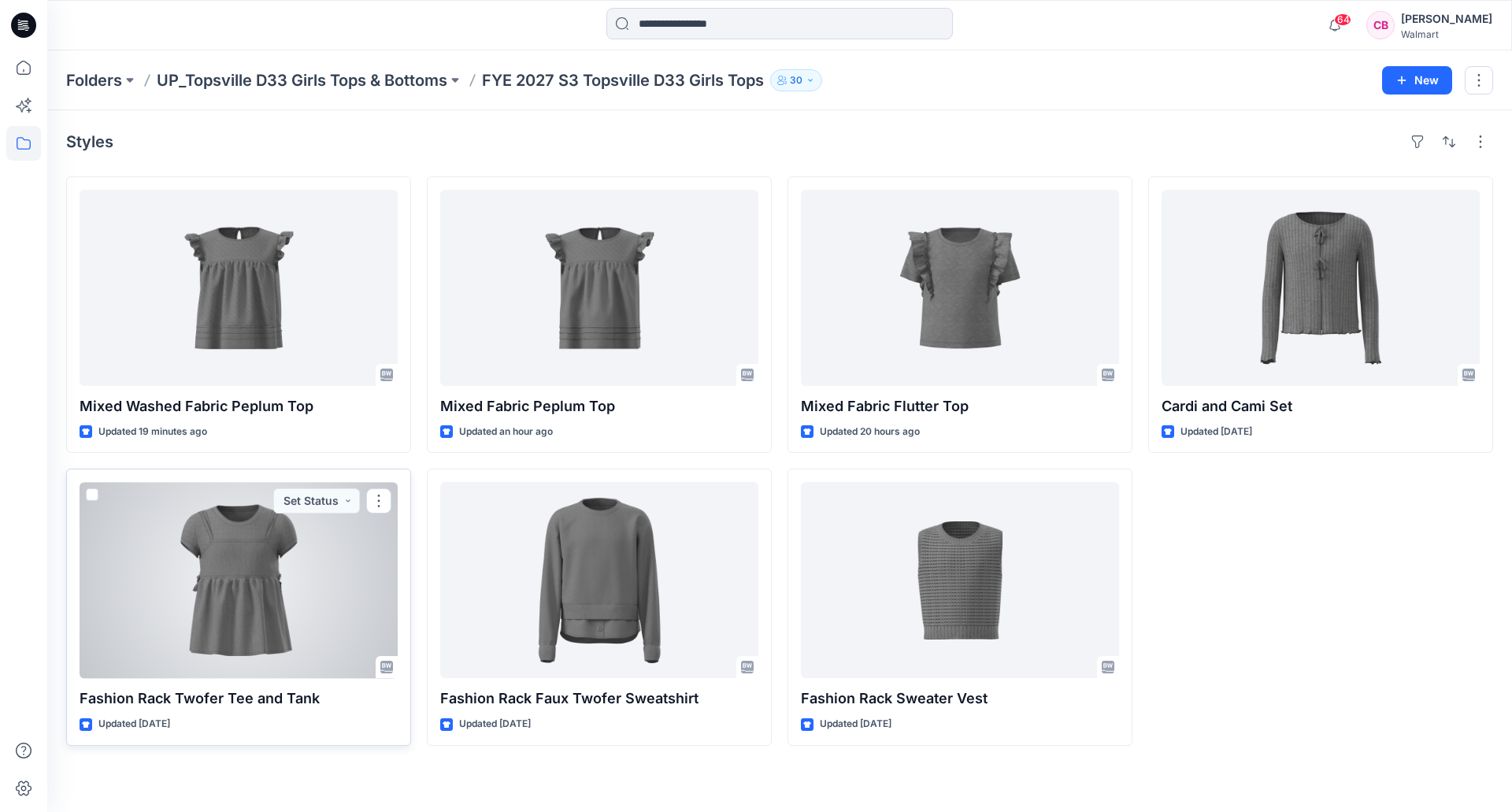
click at [291, 562] on div at bounding box center [239, 579] width 318 height 196
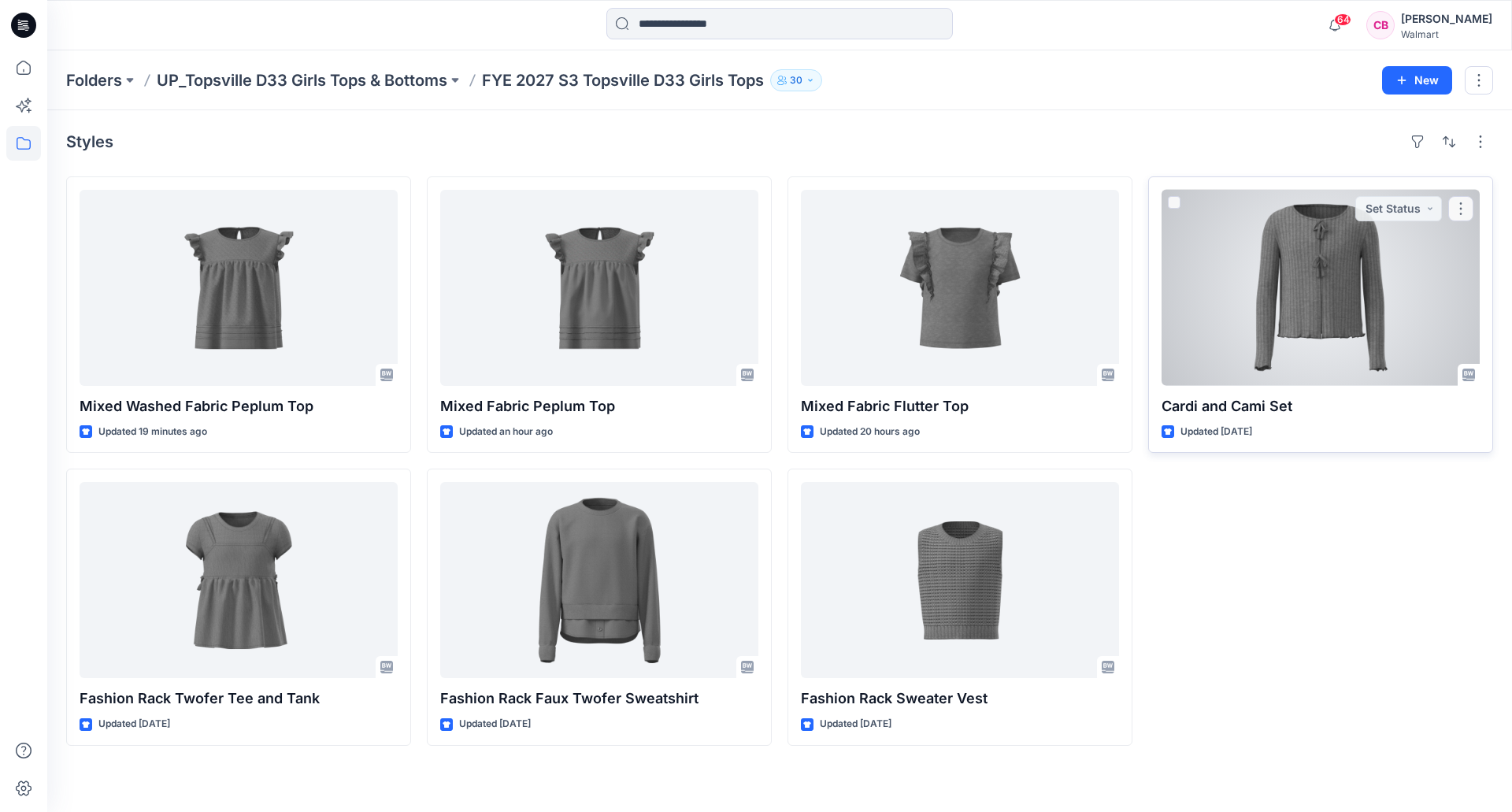
click at [1270, 305] on div at bounding box center [1321, 287] width 318 height 196
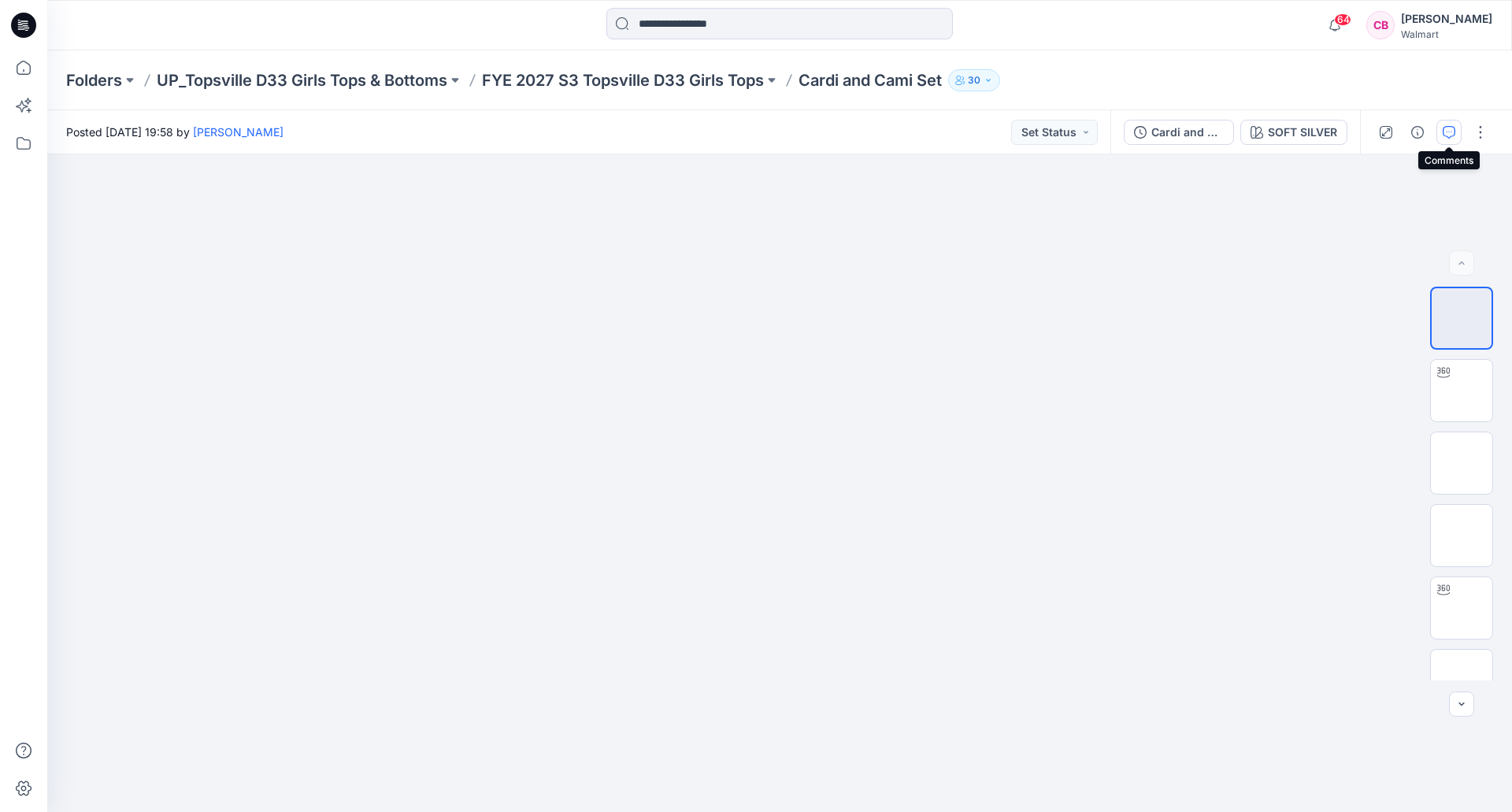
click at [1445, 127] on icon "button" at bounding box center [1449, 132] width 13 height 13
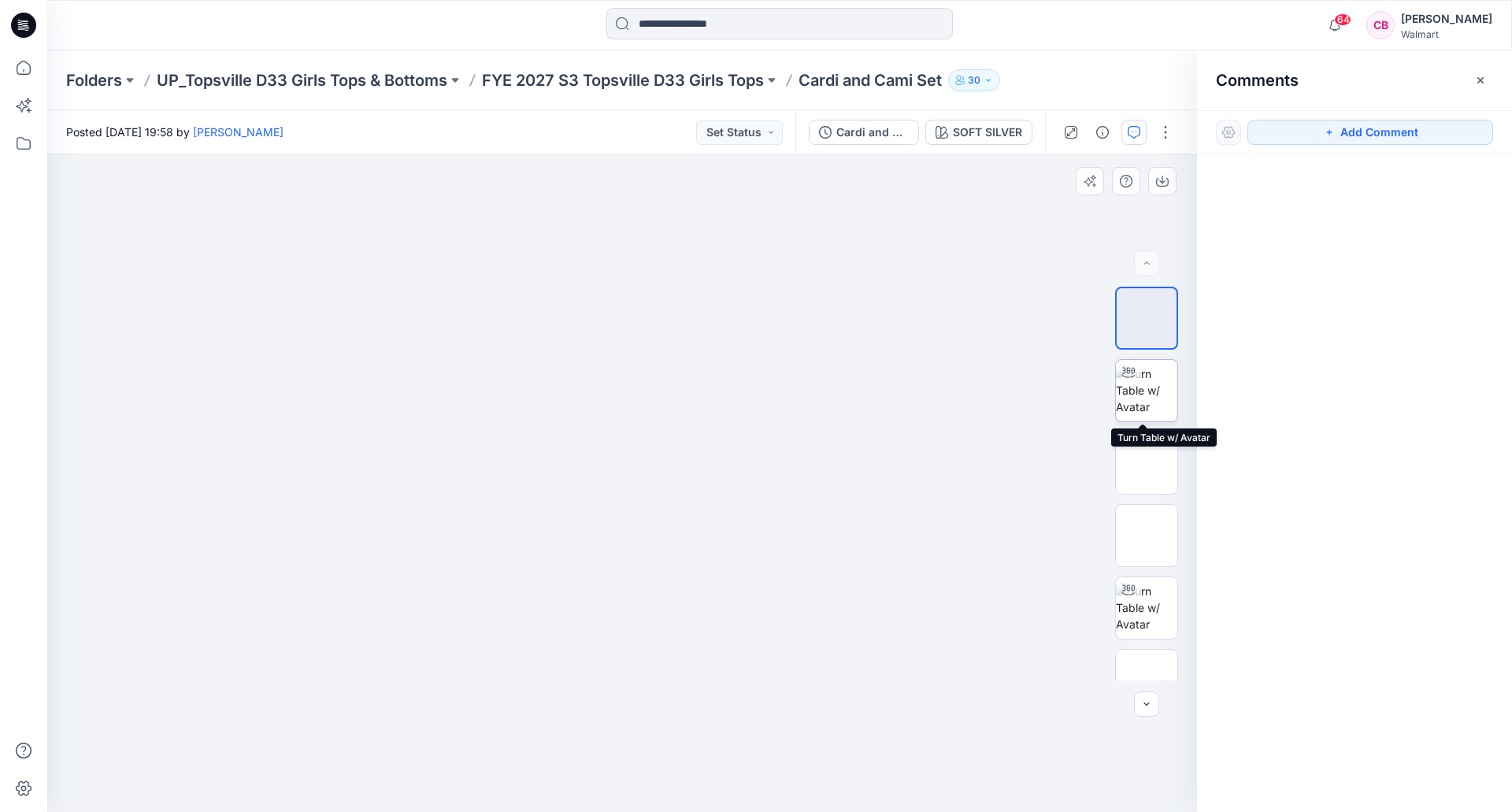
click at [1117, 389] on img at bounding box center [1146, 390] width 62 height 49
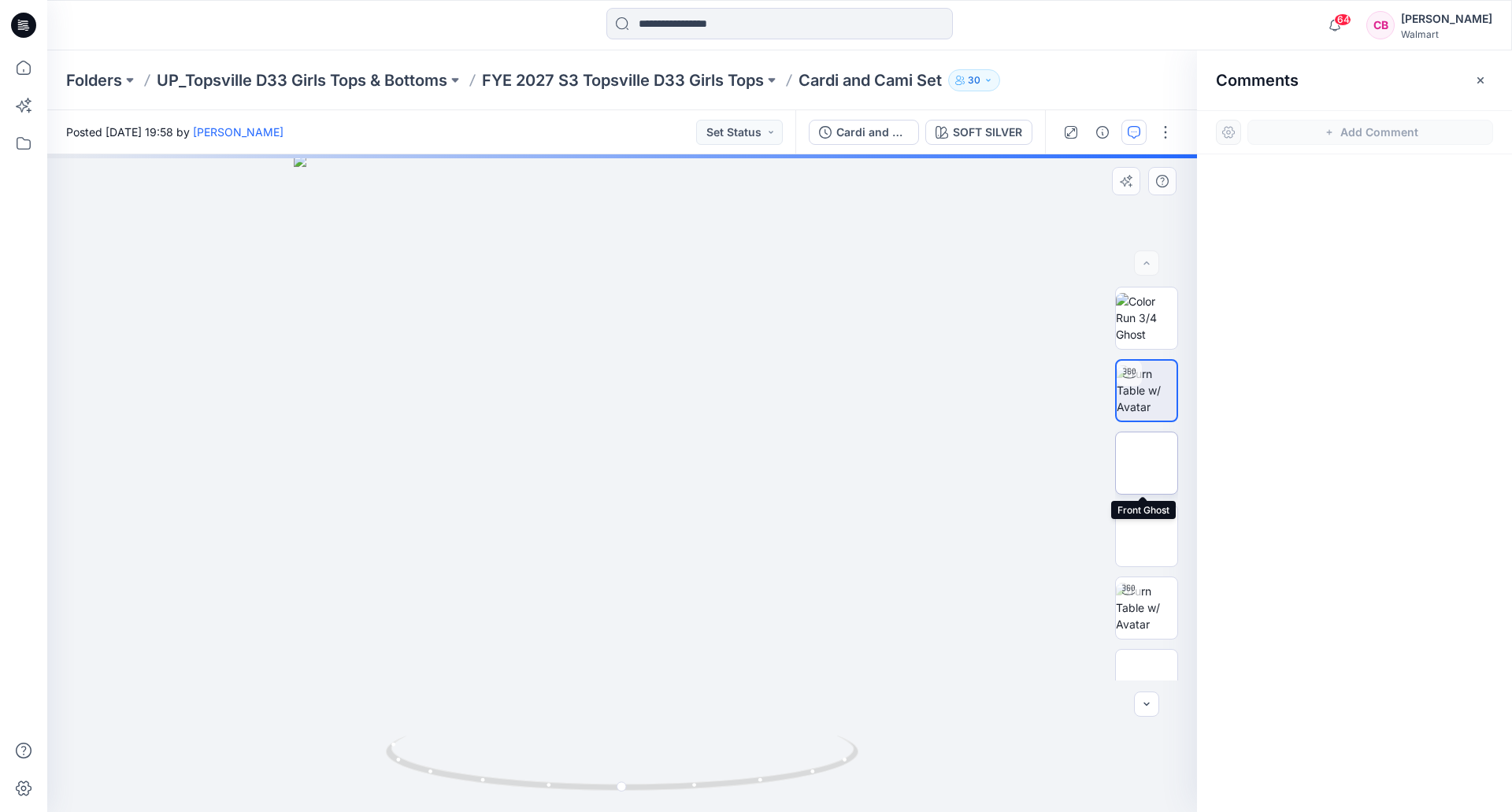
click at [1146, 463] on img at bounding box center [1146, 463] width 0 height 0
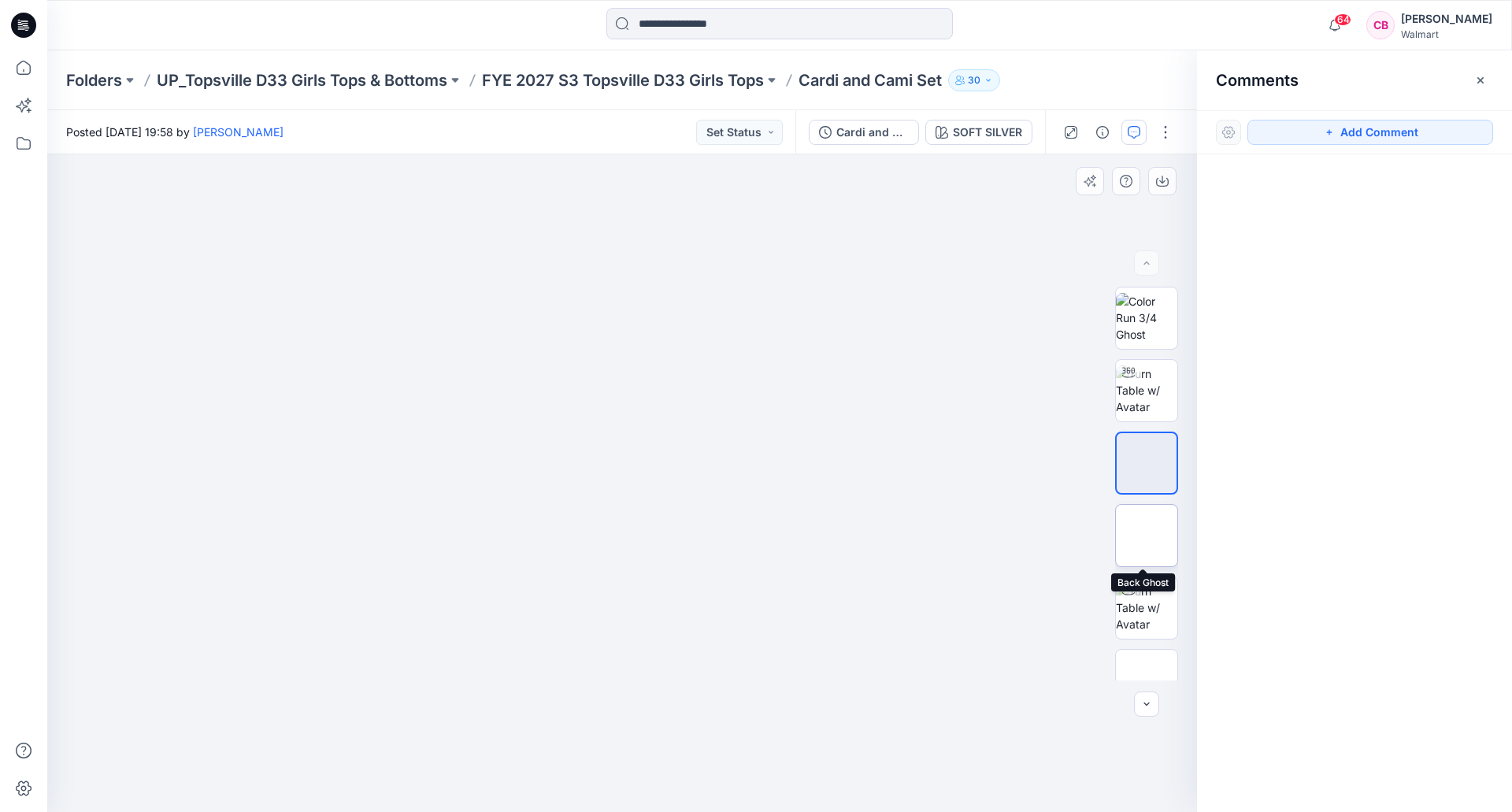
click at [1146, 536] on img at bounding box center [1146, 536] width 0 height 0
click at [1154, 592] on img at bounding box center [1146, 607] width 62 height 49
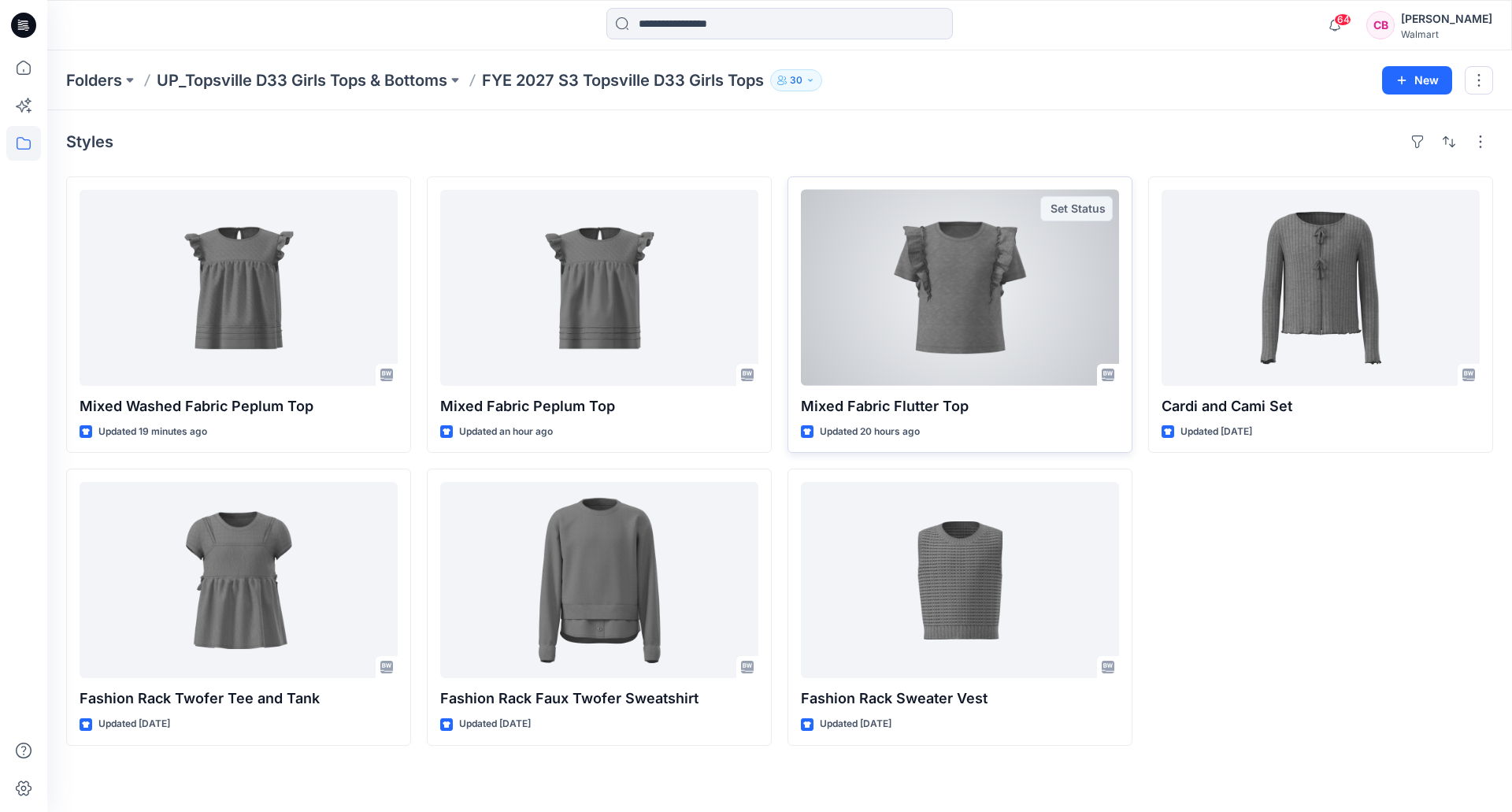
click at [886, 273] on div at bounding box center [960, 287] width 318 height 196
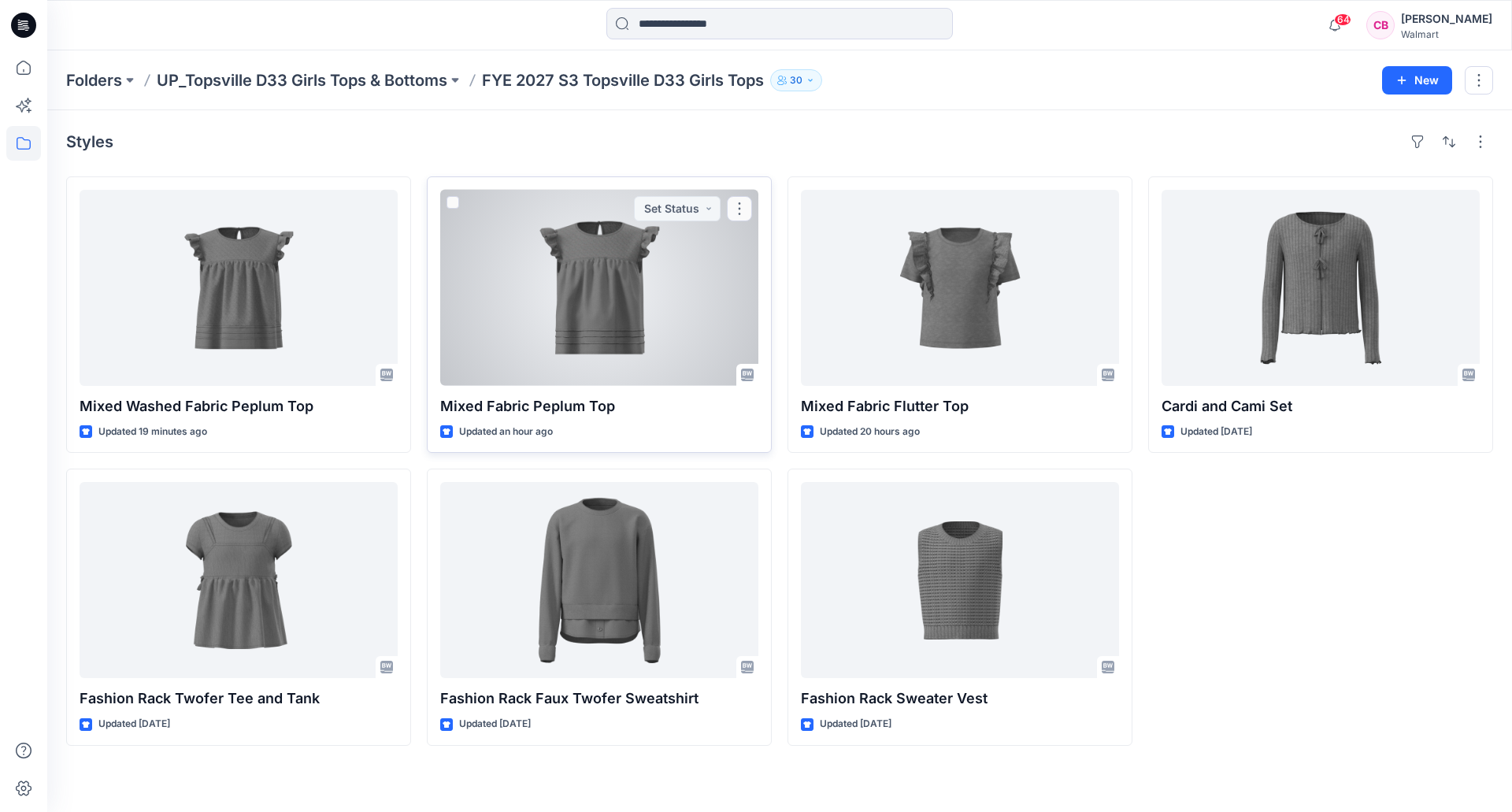
click at [529, 273] on div at bounding box center [599, 287] width 318 height 196
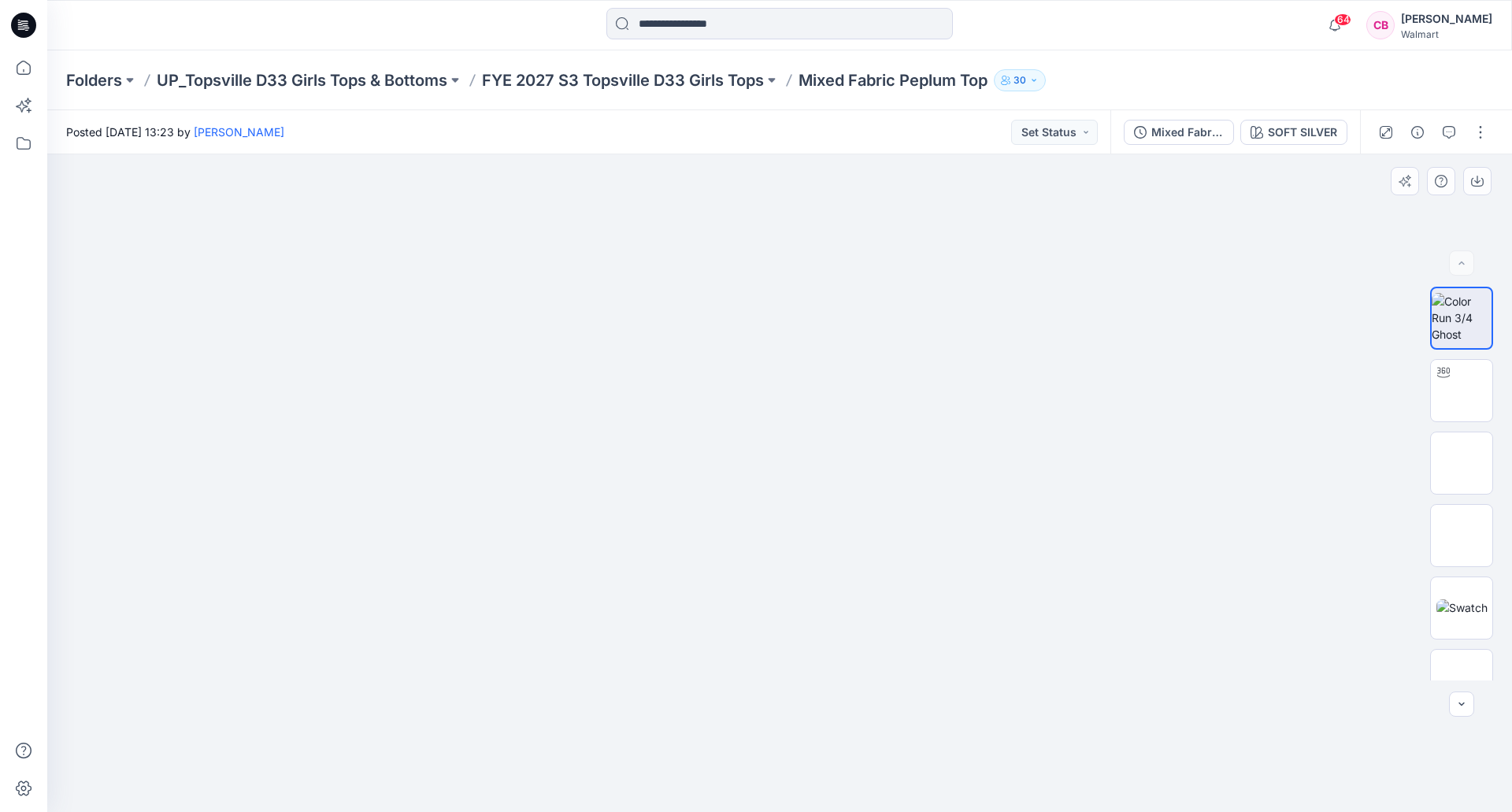
drag, startPoint x: 866, startPoint y: 588, endPoint x: 824, endPoint y: 577, distance: 43.4
click at [759, 333] on img at bounding box center [779, 333] width 269 height 0
click at [1457, 392] on img at bounding box center [1461, 390] width 62 height 49
drag, startPoint x: 931, startPoint y: 681, endPoint x: 704, endPoint y: 665, distance: 227.6
click at [704, 665] on div at bounding box center [780, 483] width 1465 height 657
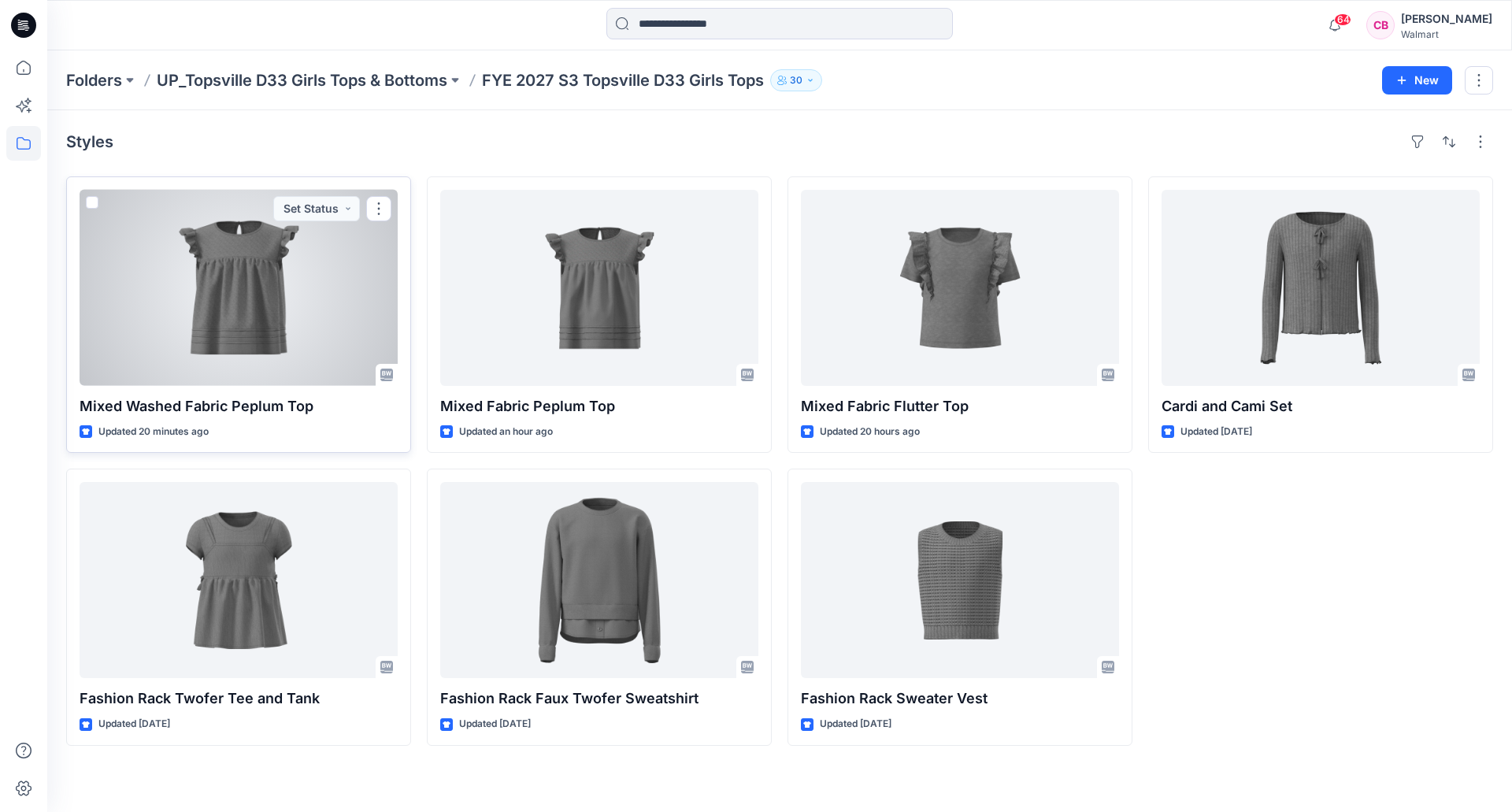
click at [273, 263] on div at bounding box center [239, 287] width 318 height 196
